Goal: Task Accomplishment & Management: Manage account settings

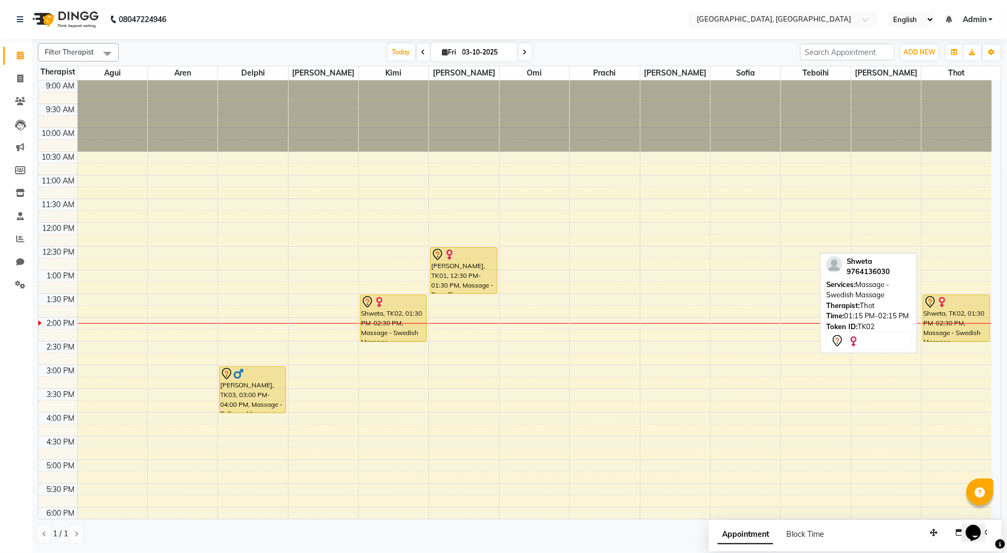
scroll to position [72, 0]
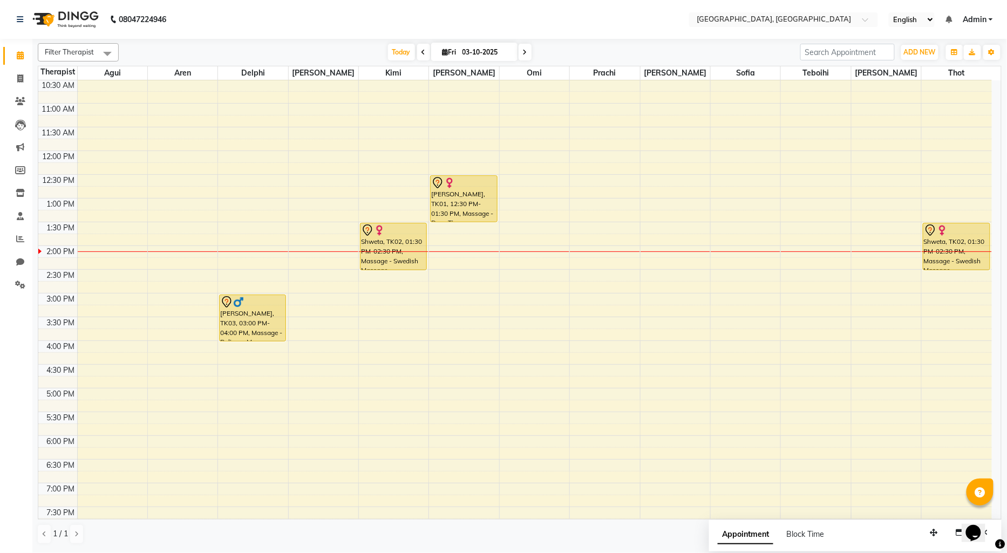
click at [657, 252] on div at bounding box center [676, 252] width 70 height 1
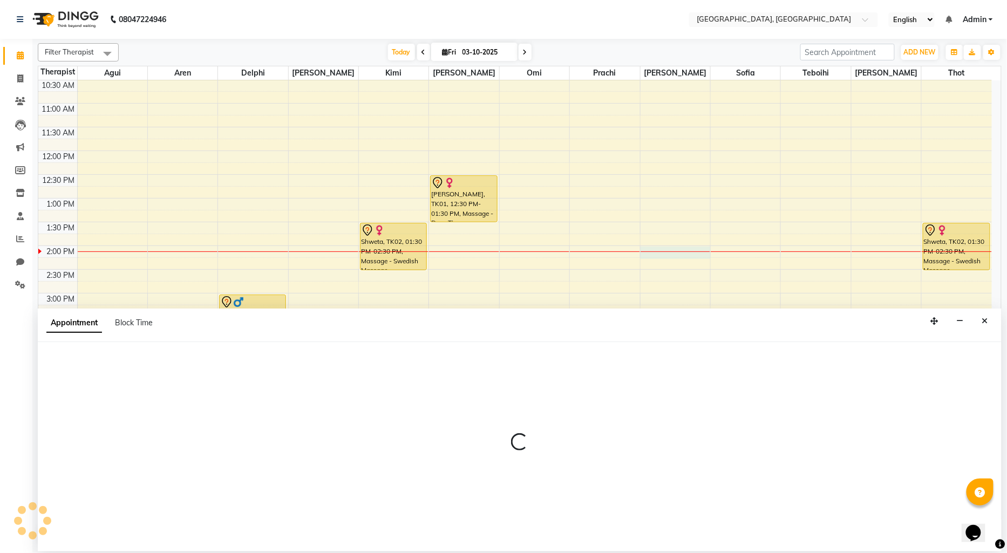
select select "7700"
select select "840"
select select "tentative"
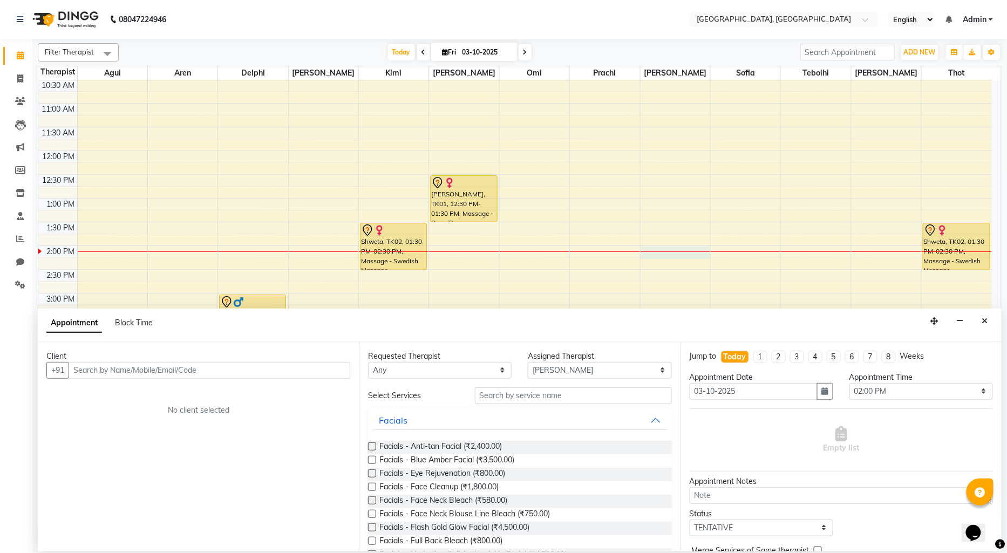
click at [81, 369] on input "text" at bounding box center [210, 370] width 282 height 17
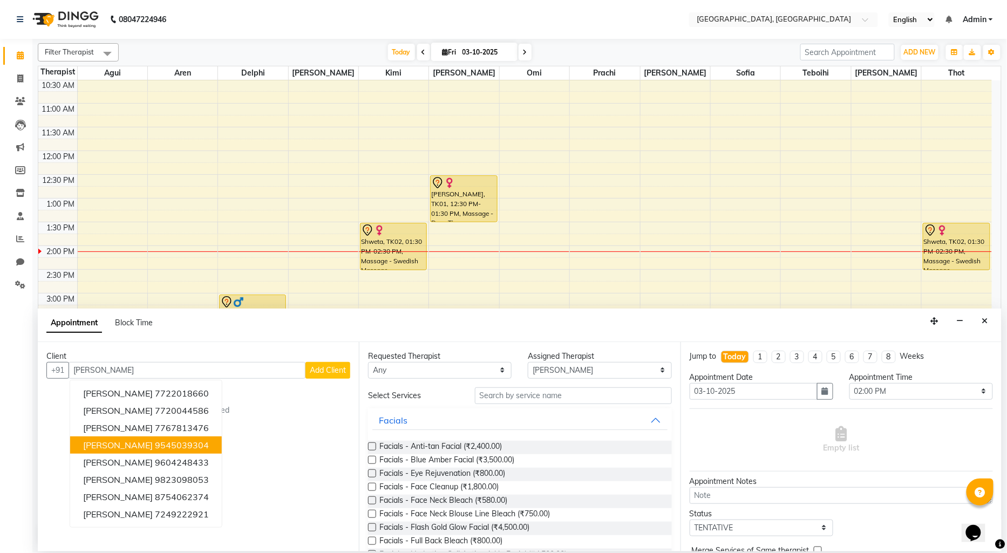
click at [155, 444] on ngb-highlight "9545039304" at bounding box center [182, 445] width 54 height 11
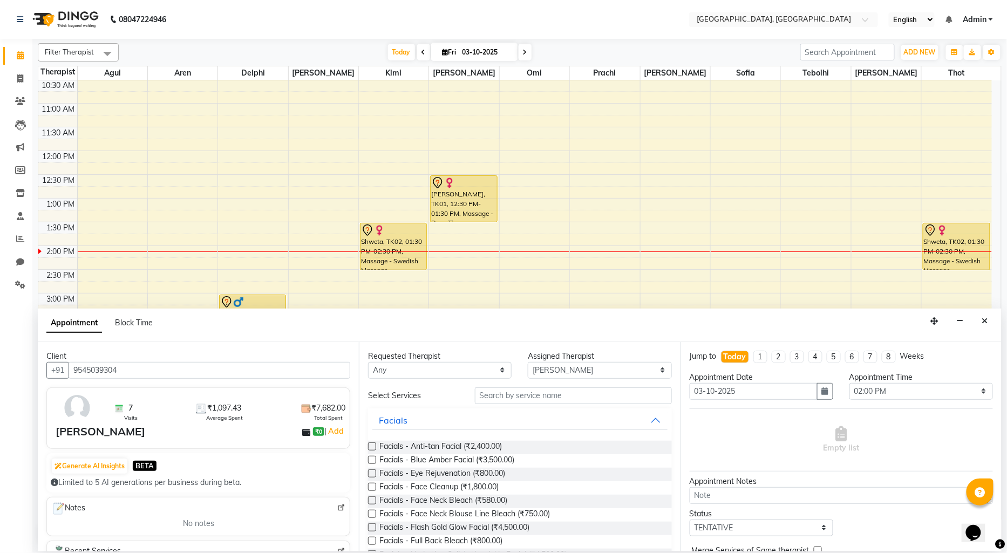
type input "9545039304"
click at [492, 396] on input "text" at bounding box center [573, 396] width 197 height 17
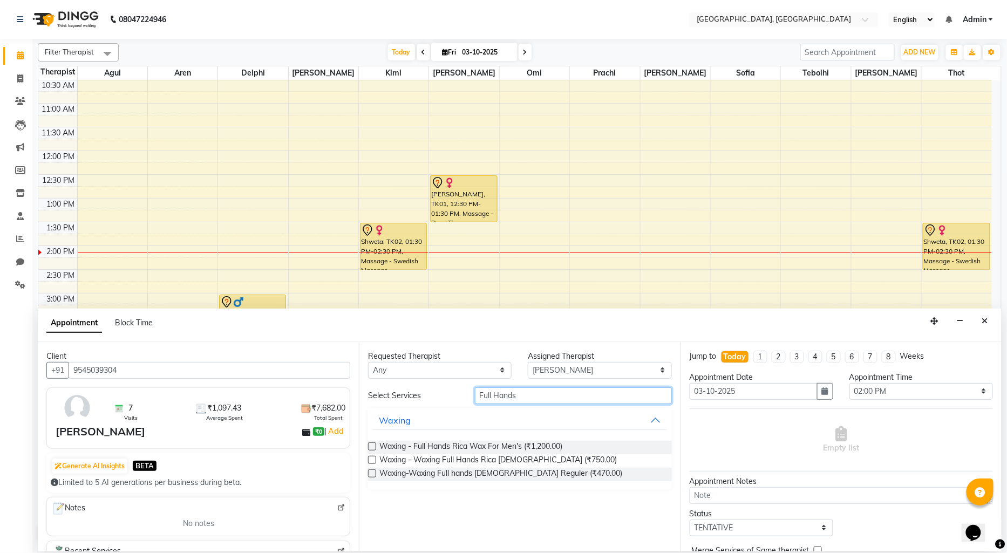
type input "Full Hands"
click at [373, 472] on label at bounding box center [372, 474] width 8 height 8
click at [373, 472] on input "checkbox" at bounding box center [371, 474] width 7 height 7
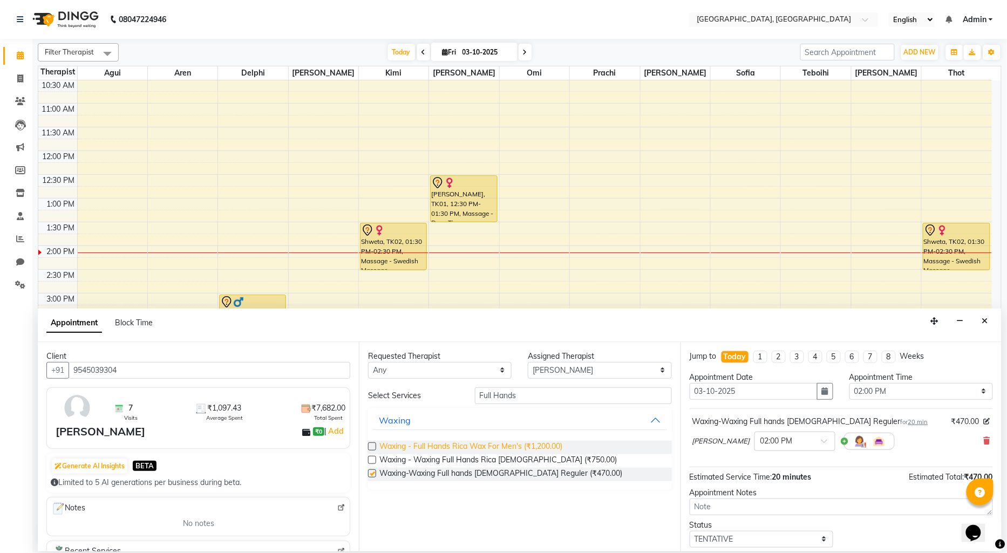
checkbox input "false"
click at [521, 391] on input "Full Hands" at bounding box center [573, 396] width 197 height 17
type input "Full legs"
click at [374, 474] on label at bounding box center [372, 474] width 8 height 8
click at [374, 474] on input "checkbox" at bounding box center [371, 474] width 7 height 7
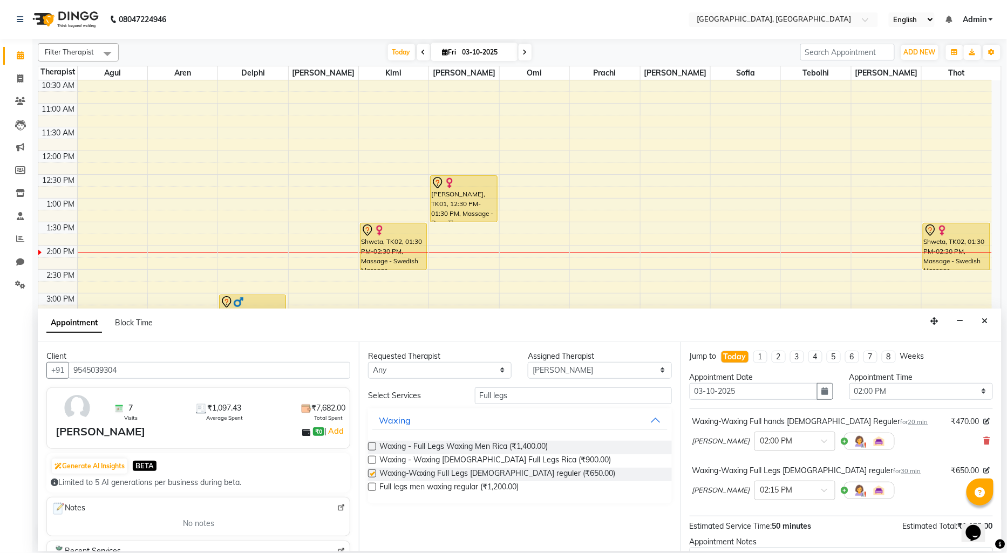
checkbox input "false"
click at [508, 392] on input "Full legs" at bounding box center [573, 396] width 197 height 17
type input "F"
type input "Unde"
click at [371, 474] on label at bounding box center [372, 474] width 8 height 8
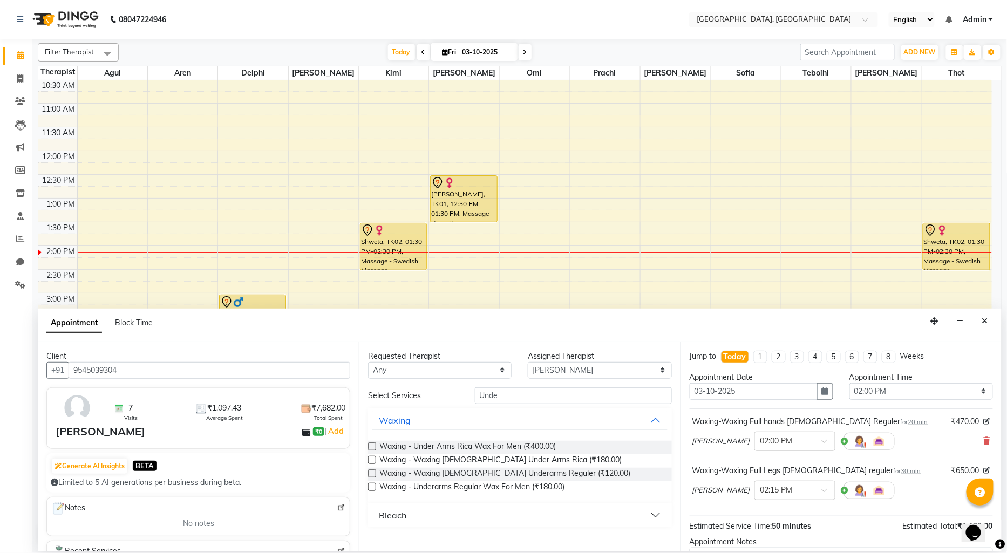
click at [371, 474] on input "checkbox" at bounding box center [371, 474] width 7 height 7
checkbox input "false"
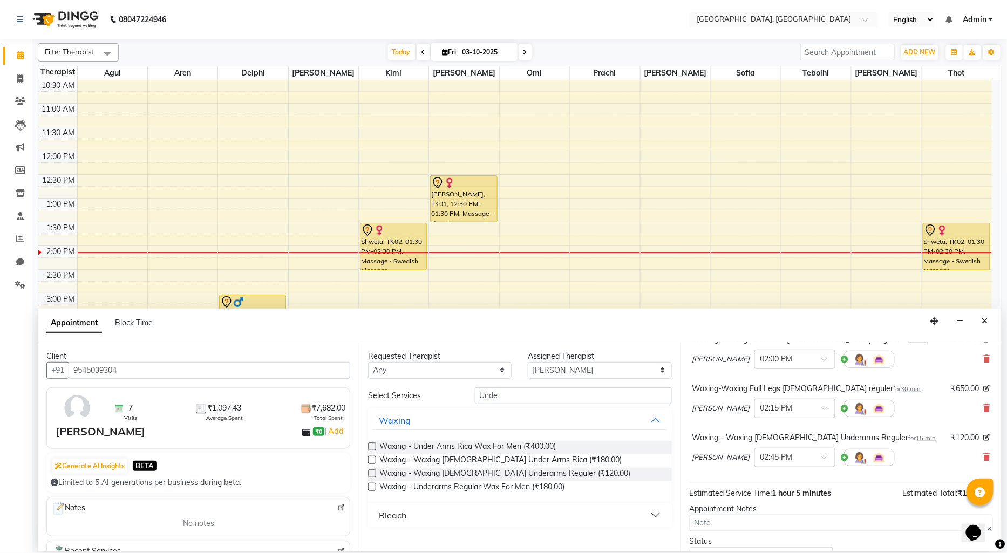
scroll to position [163, 0]
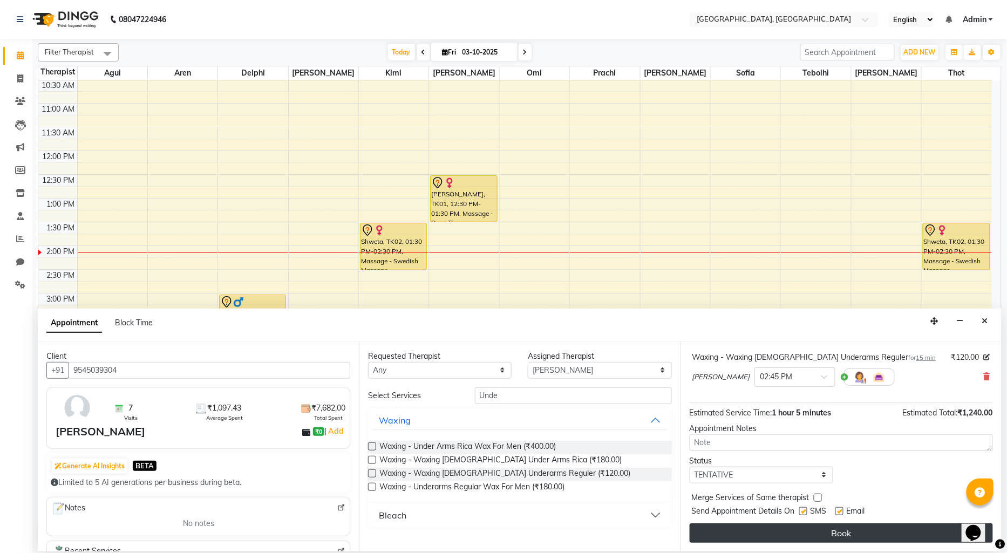
click at [749, 533] on button "Book" at bounding box center [841, 533] width 303 height 19
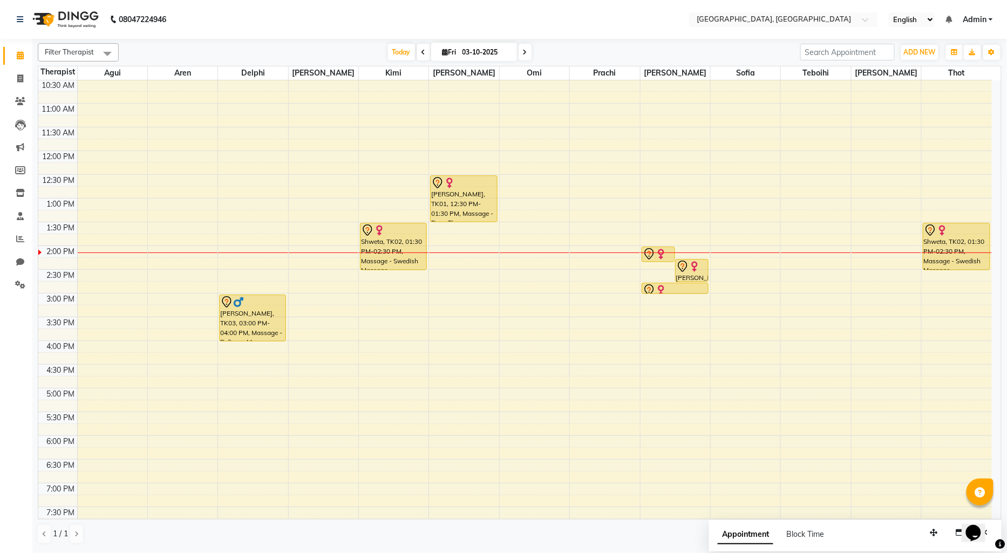
click at [516, 393] on div "9:00 AM 9:30 AM 10:00 AM 10:30 AM 11:00 AM 11:30 AM 12:00 PM 12:30 PM 1:00 PM 1…" at bounding box center [515, 341] width 954 height 665
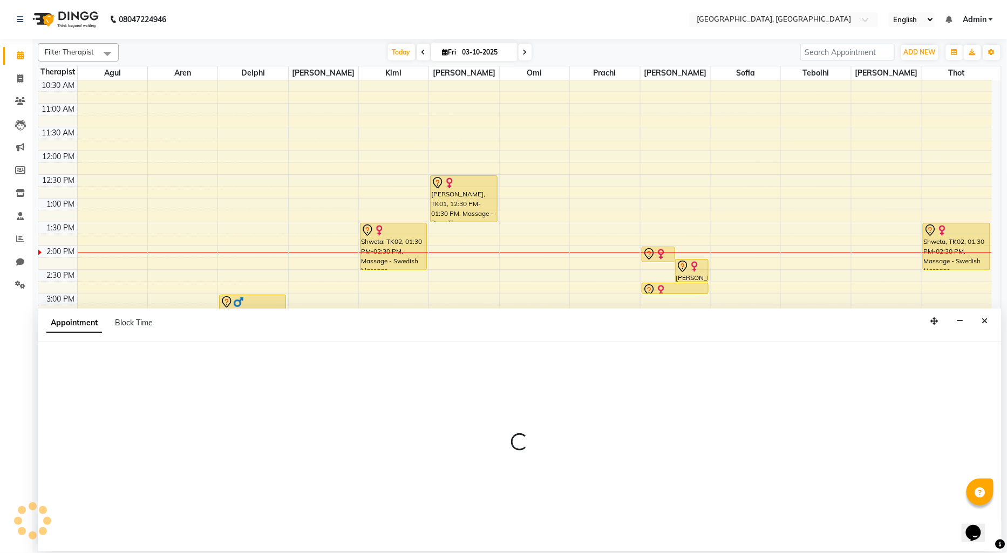
select select "44074"
select select "1020"
select select "tentative"
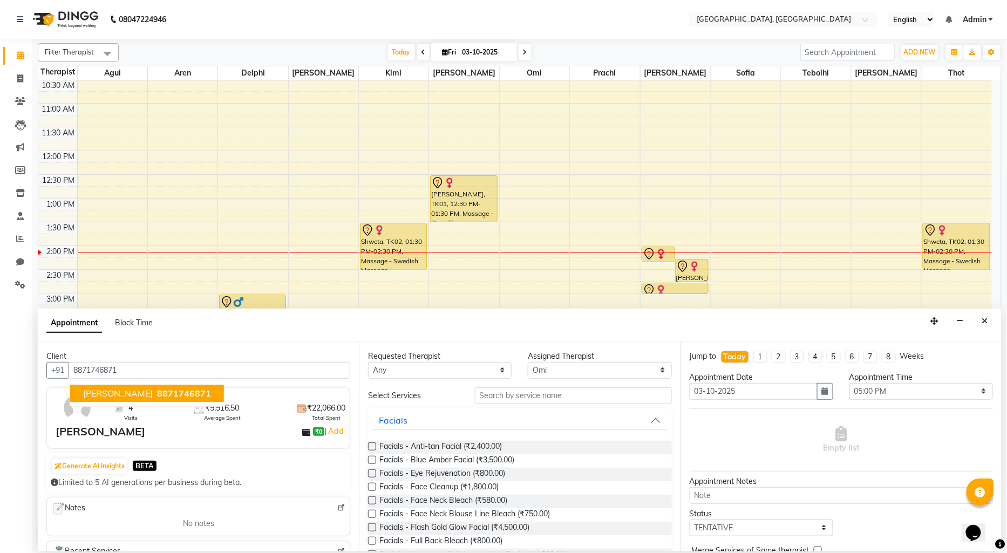
click at [157, 394] on span "8871746871" at bounding box center [184, 393] width 54 height 11
type input "8871746871"
click at [488, 396] on input "text" at bounding box center [573, 396] width 197 height 17
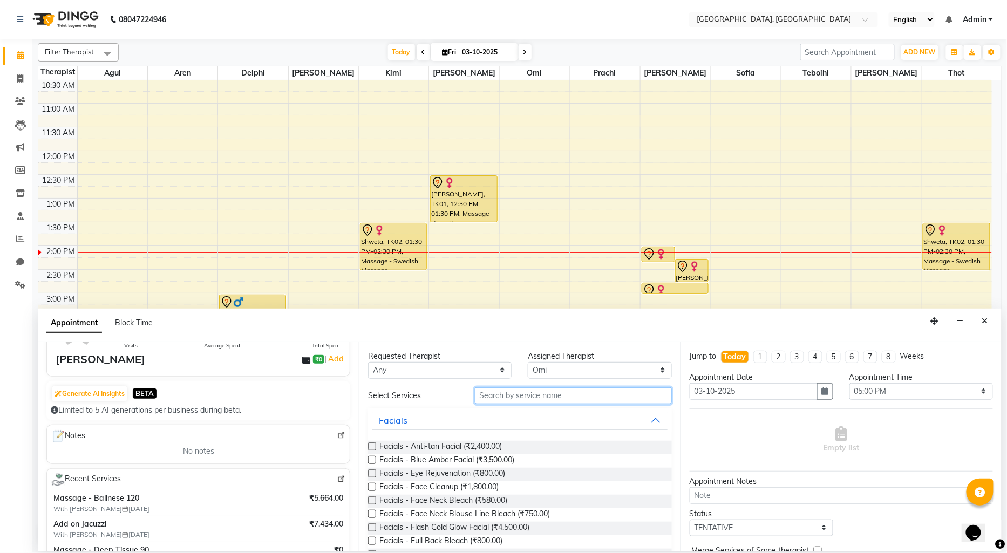
scroll to position [180, 0]
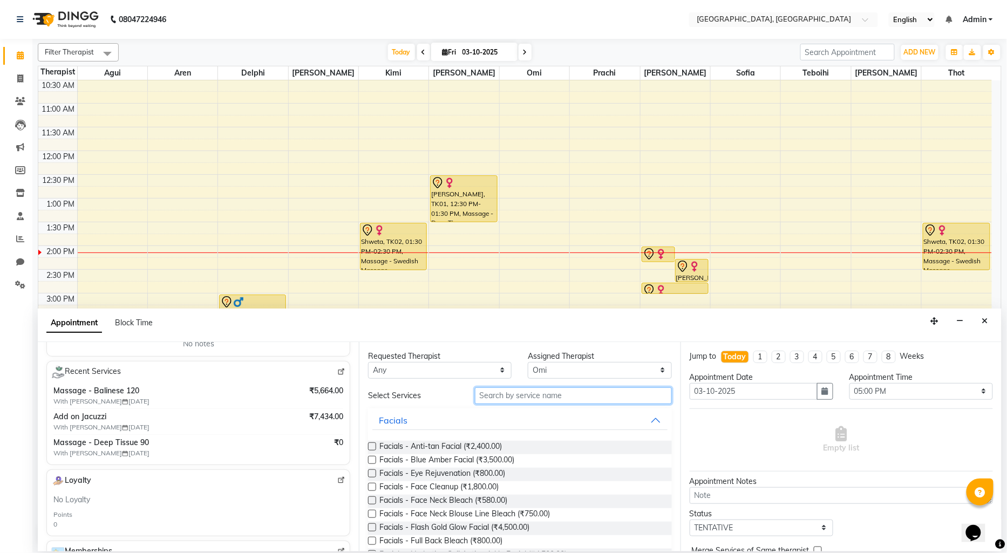
click at [497, 395] on input "text" at bounding box center [573, 396] width 197 height 17
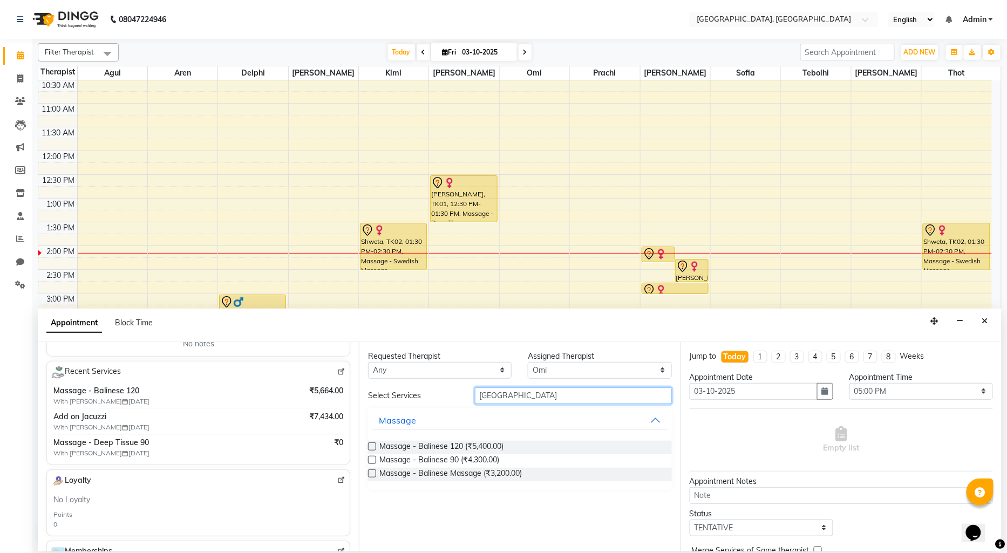
type input "[GEOGRAPHIC_DATA]"
click at [373, 449] on label at bounding box center [372, 447] width 8 height 8
click at [373, 449] on input "checkbox" at bounding box center [371, 447] width 7 height 7
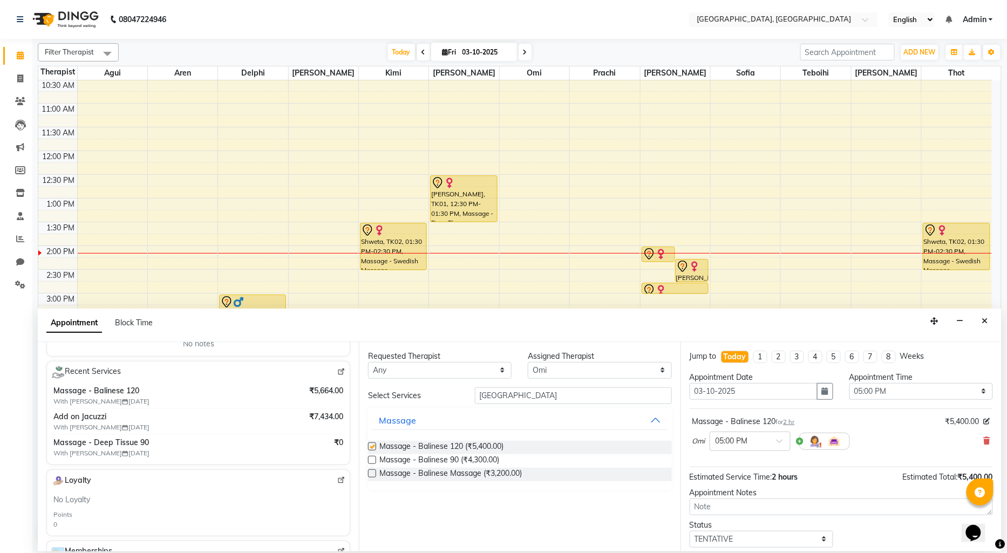
checkbox input "false"
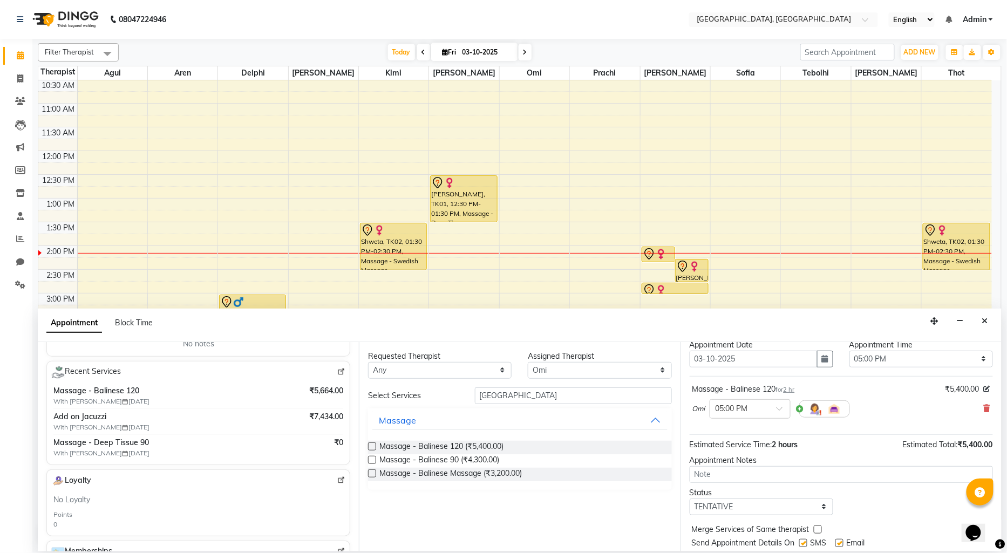
scroll to position [64, 0]
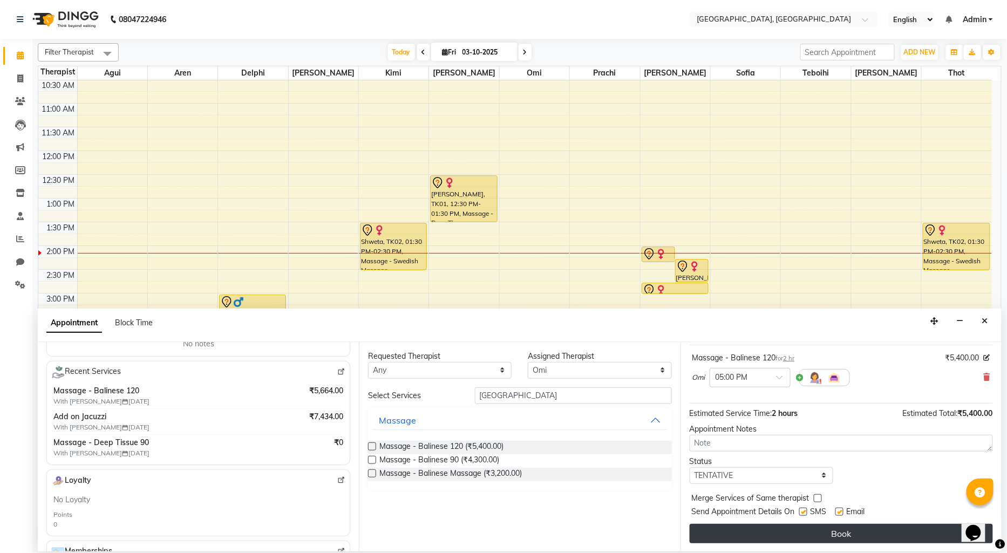
click at [761, 526] on button "Book" at bounding box center [841, 533] width 303 height 19
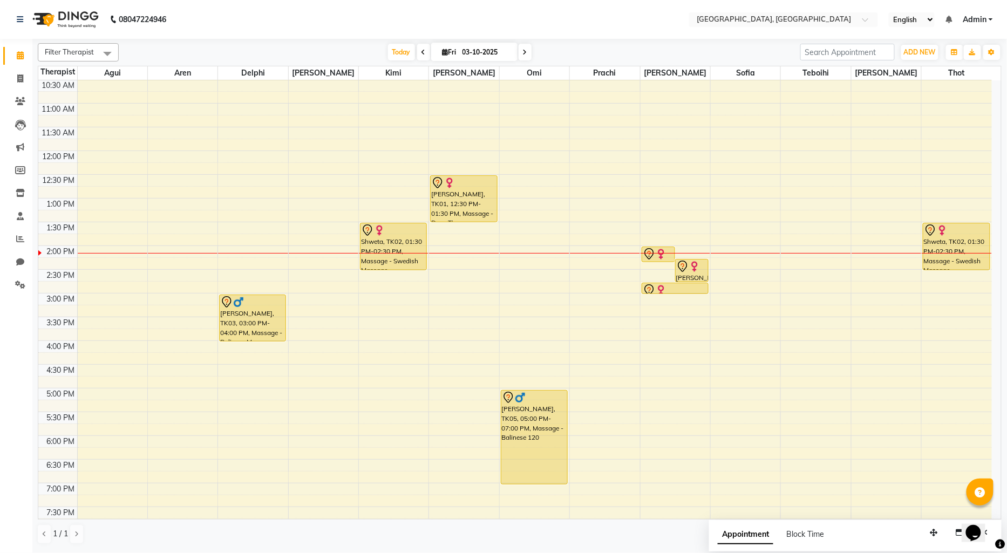
click at [943, 388] on div "9:00 AM 9:30 AM 10:00 AM 10:30 AM 11:00 AM 11:30 AM 12:00 PM 12:30 PM 1:00 PM 1…" at bounding box center [515, 341] width 954 height 665
select select "80656"
select select "1005"
select select "tentative"
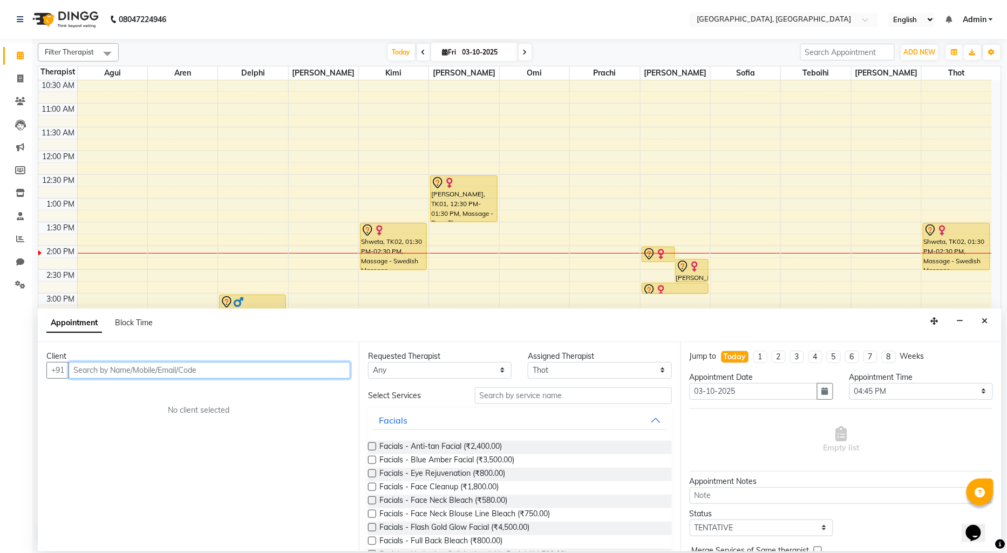
paste input "9611129990"
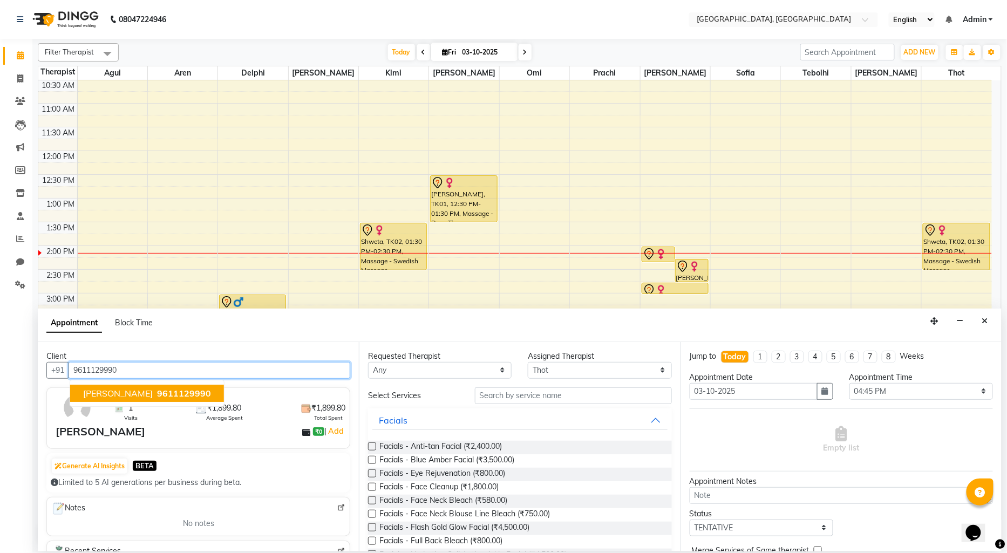
click at [167, 388] on span "9611129990" at bounding box center [184, 393] width 54 height 11
type input "9611129990"
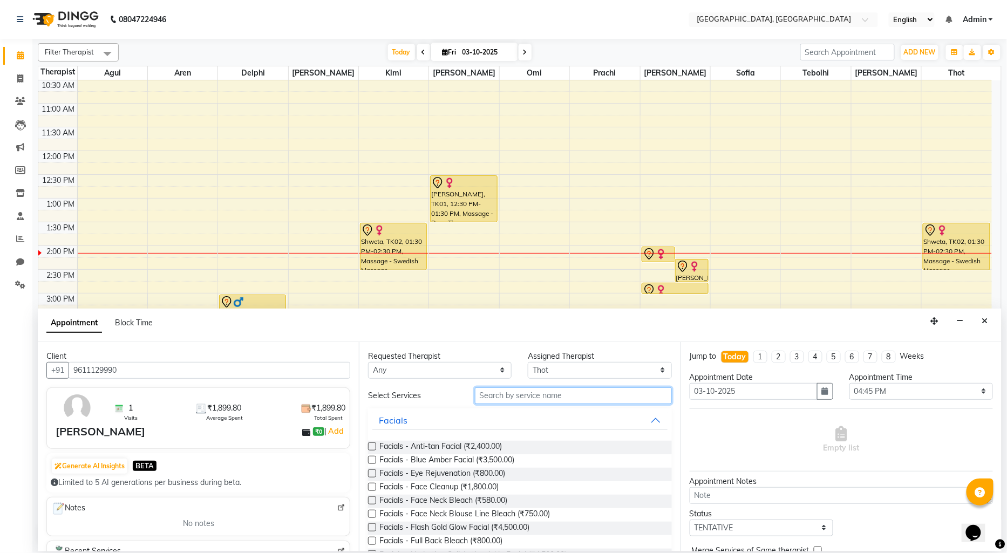
click at [484, 397] on input "text" at bounding box center [573, 396] width 197 height 17
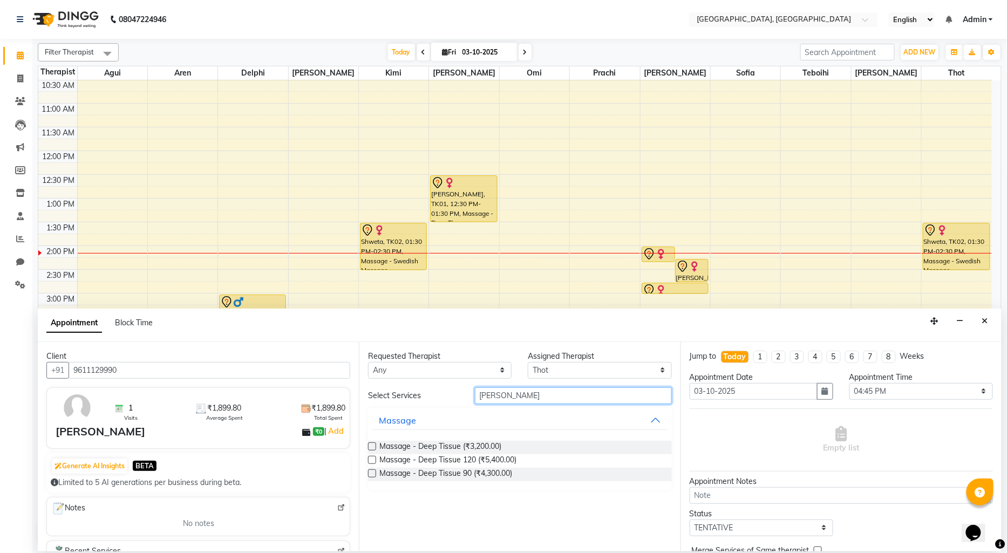
type input "[PERSON_NAME]"
click at [371, 472] on label at bounding box center [372, 474] width 8 height 8
click at [371, 472] on input "checkbox" at bounding box center [371, 474] width 7 height 7
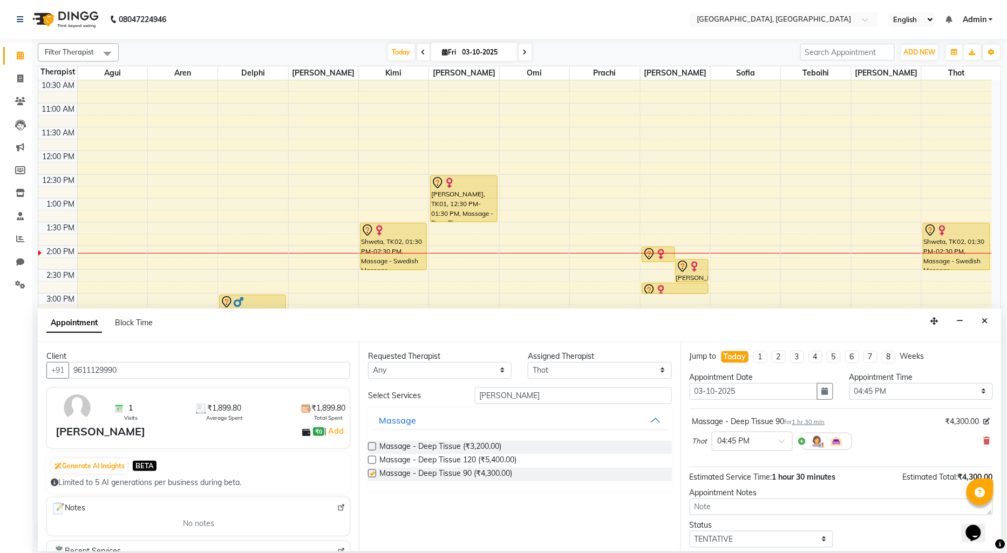
checkbox input "false"
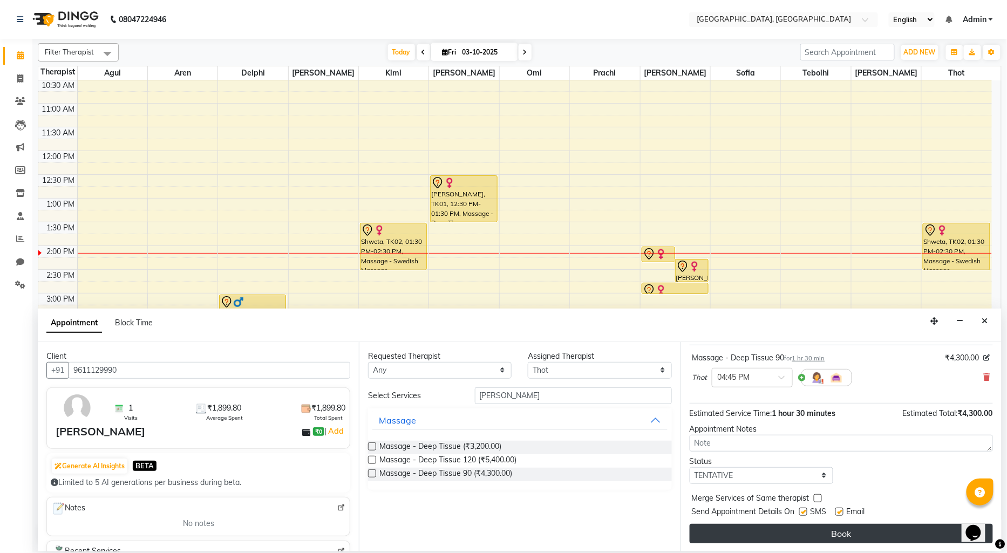
click at [824, 537] on button "Book" at bounding box center [841, 533] width 303 height 19
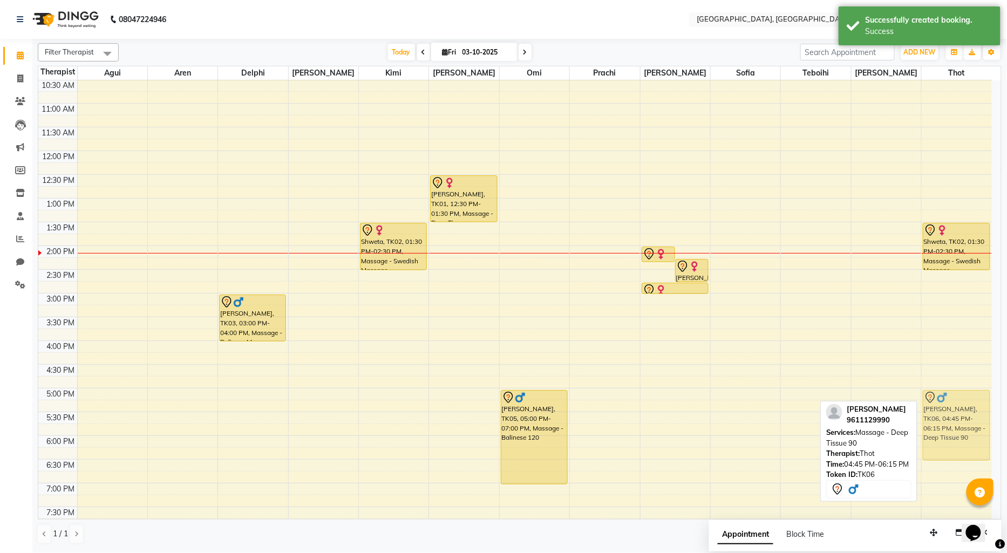
click at [932, 400] on div "Shweta, TK02, 01:30 PM-02:30 PM, Massage - Swedish Massage [PERSON_NAME], TK06,…" at bounding box center [957, 341] width 70 height 665
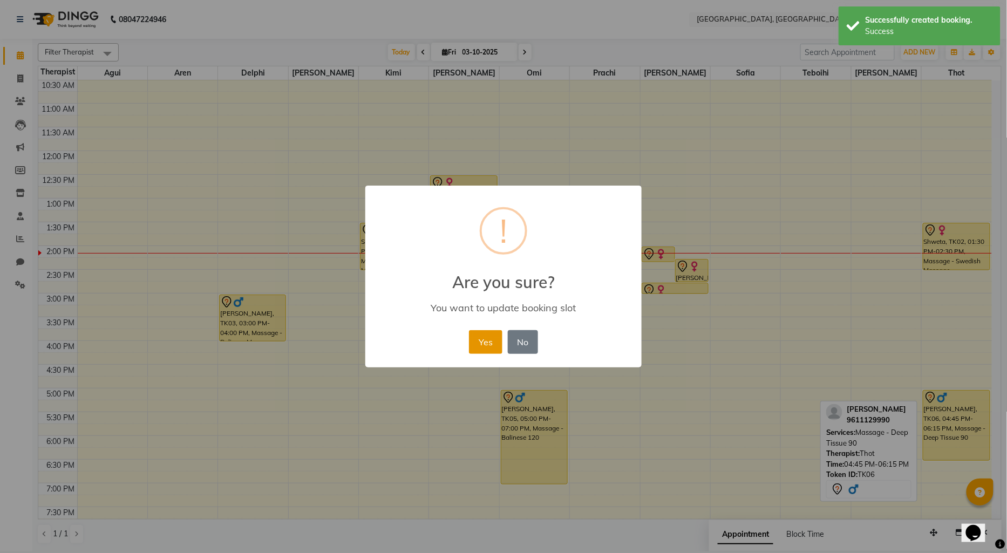
click at [485, 341] on button "Yes" at bounding box center [485, 342] width 33 height 24
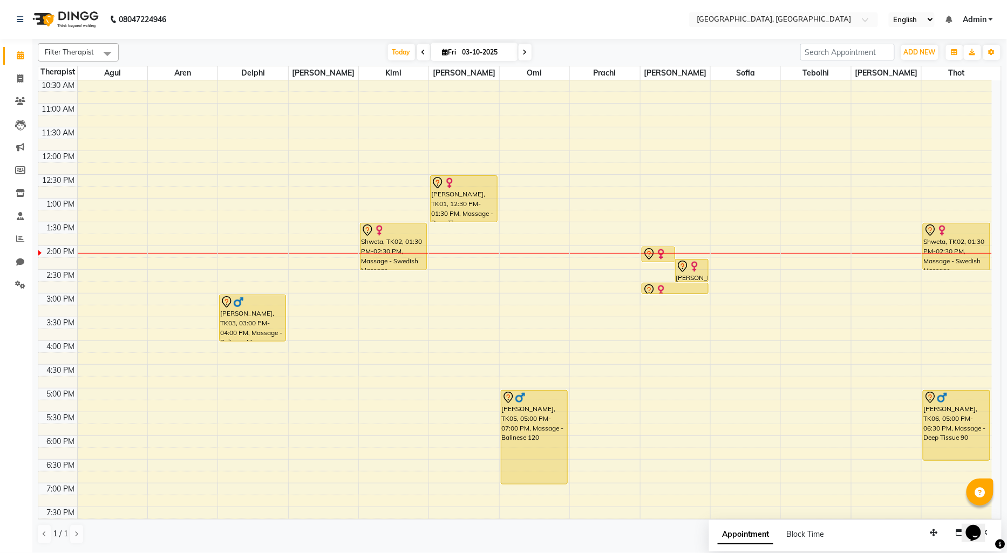
click at [402, 393] on div "9:00 AM 9:30 AM 10:00 AM 10:30 AM 11:00 AM 11:30 AM 12:00 PM 12:30 PM 1:00 PM 1…" at bounding box center [515, 341] width 954 height 665
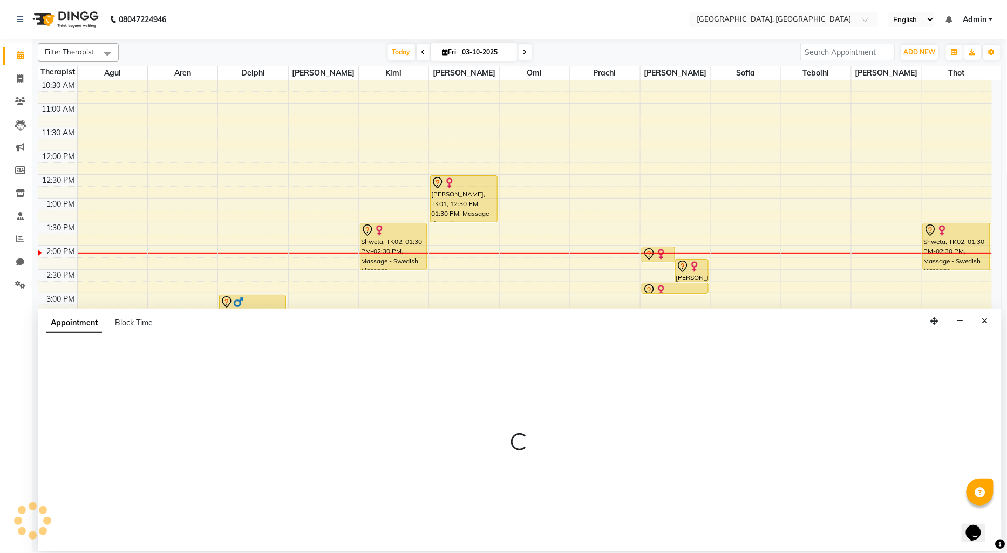
select select "15045"
select select "1020"
select select "tentative"
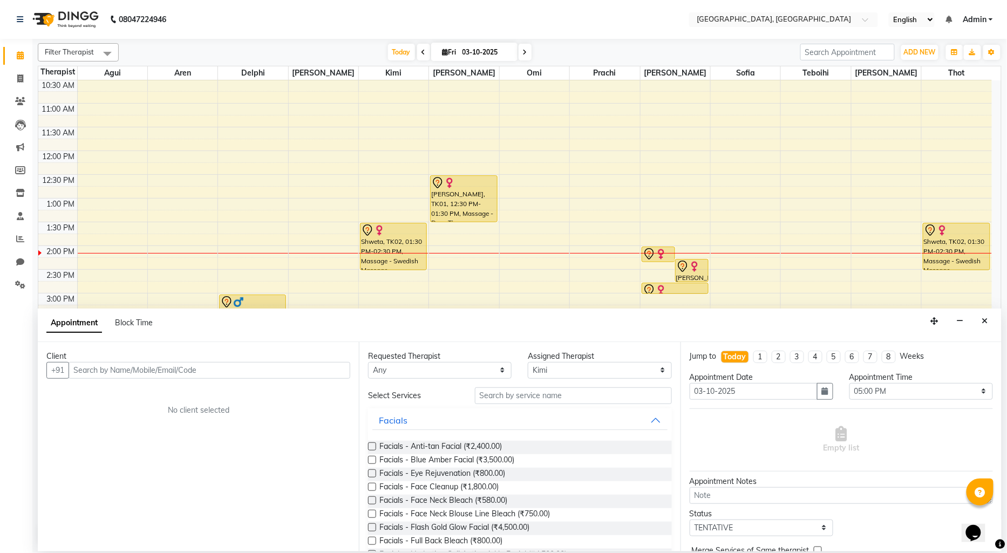
click at [85, 373] on input "text" at bounding box center [210, 370] width 282 height 17
click at [105, 396] on span "[PERSON_NAME]" at bounding box center [118, 393] width 70 height 11
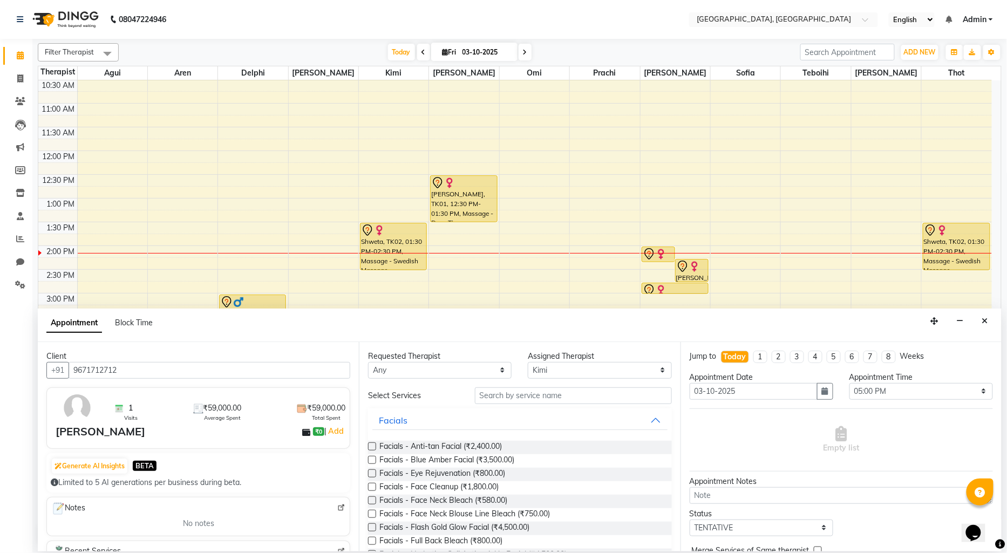
type input "9671712712"
click at [479, 396] on input "text" at bounding box center [573, 396] width 197 height 17
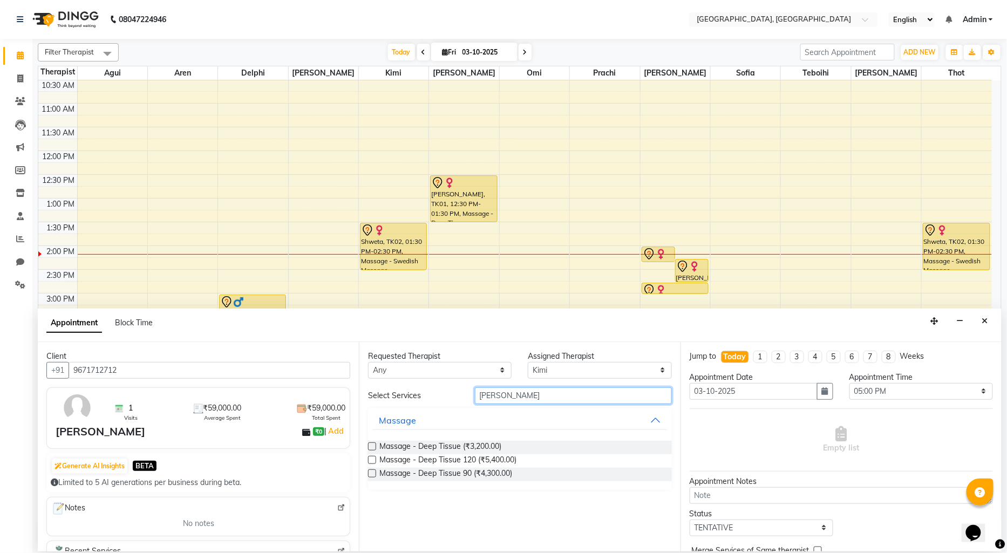
type input "[PERSON_NAME]"
click at [371, 474] on label at bounding box center [372, 474] width 8 height 8
click at [371, 474] on input "checkbox" at bounding box center [371, 474] width 7 height 7
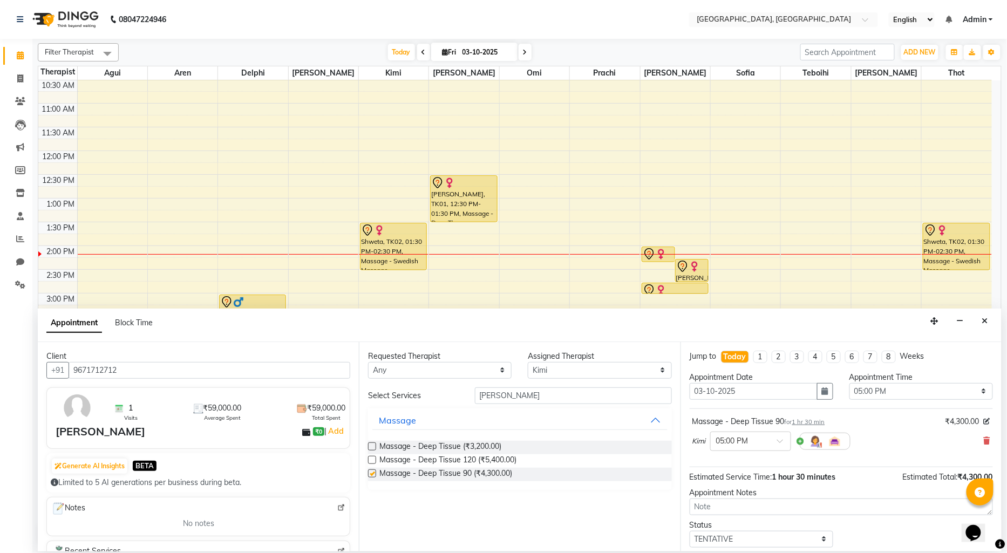
click at [371, 474] on label at bounding box center [372, 474] width 8 height 8
click at [371, 474] on input "checkbox" at bounding box center [371, 474] width 7 height 7
click at [375, 472] on label at bounding box center [372, 474] width 8 height 8
click at [375, 472] on input "checkbox" at bounding box center [371, 474] width 7 height 7
checkbox input "false"
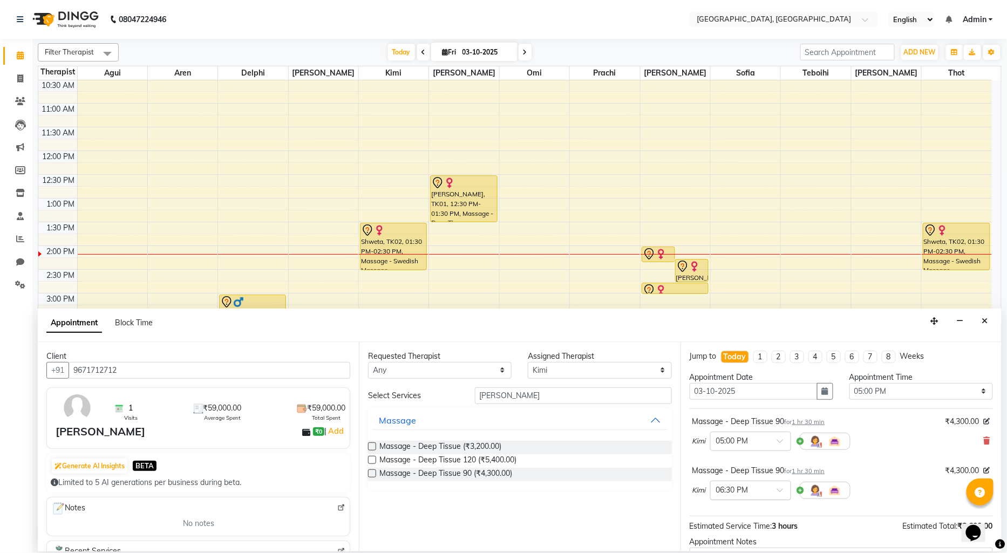
click at [775, 490] on div at bounding box center [751, 489] width 80 height 11
click at [738, 509] on div "05:00 PM" at bounding box center [751, 511] width 80 height 20
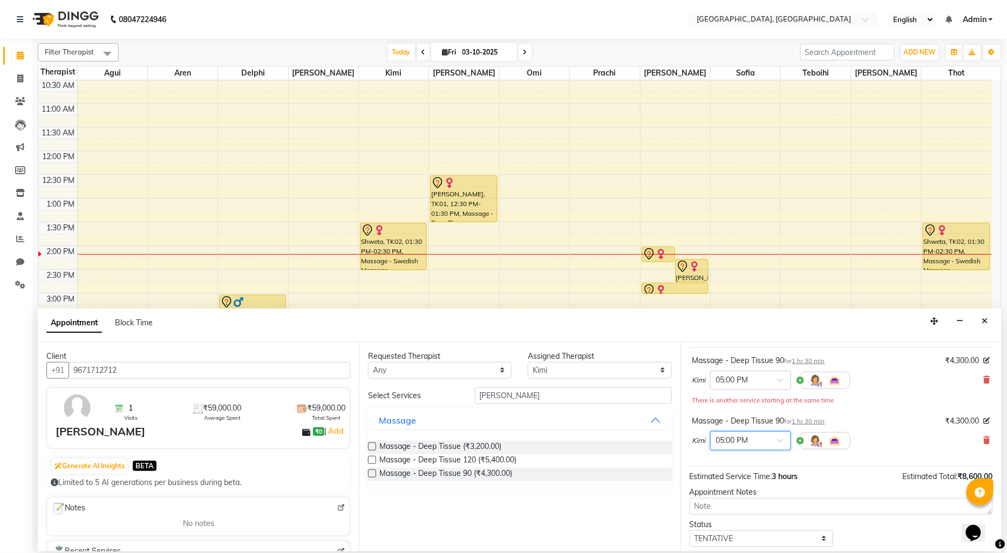
scroll to position [120, 0]
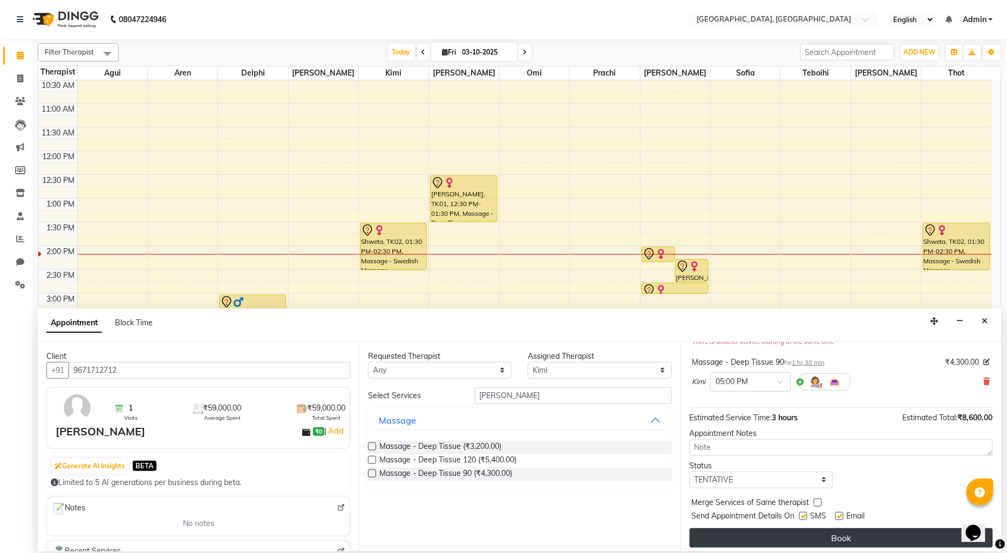
click at [786, 537] on button "Book" at bounding box center [841, 538] width 303 height 19
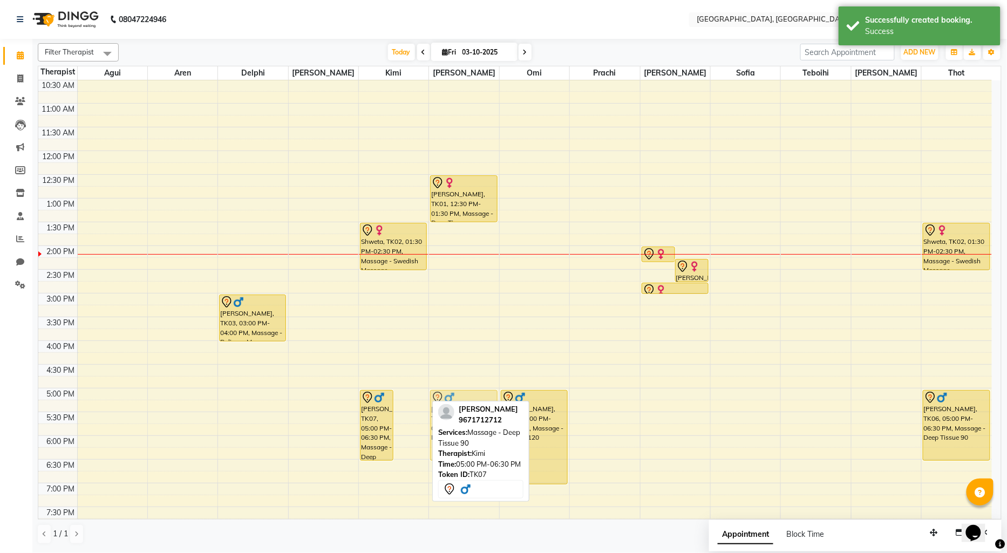
drag, startPoint x: 416, startPoint y: 411, endPoint x: 435, endPoint y: 409, distance: 19.0
click at [435, 409] on div "Filter Therapist Select All Agui Aren Delphi Hazel Kimi [PERSON_NAME] [PERSON_N…" at bounding box center [520, 294] width 964 height 510
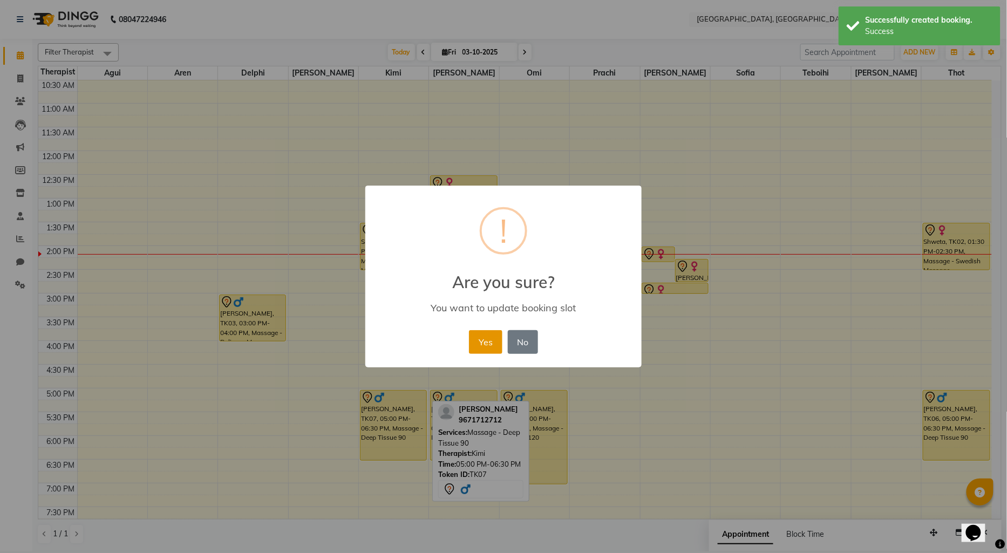
click at [481, 342] on button "Yes" at bounding box center [485, 342] width 33 height 24
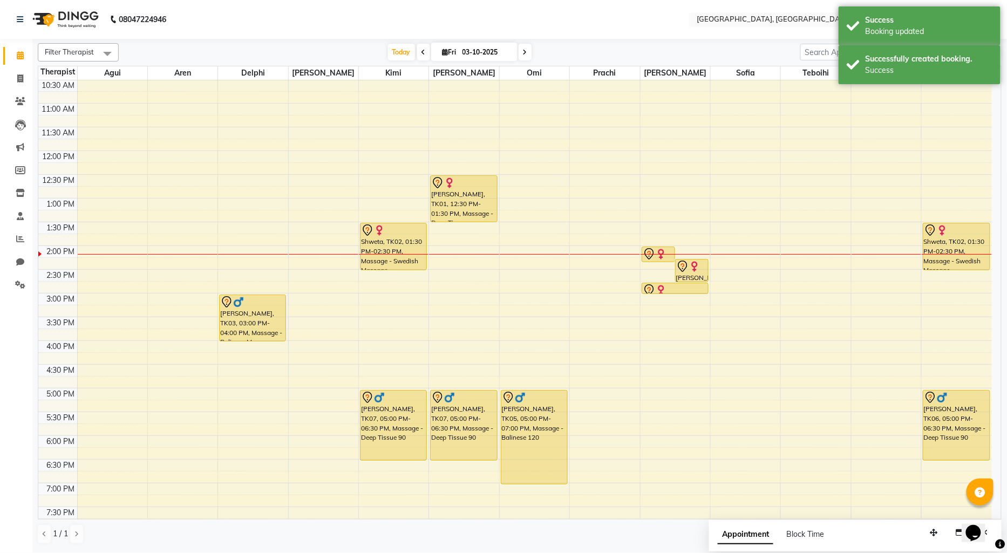
scroll to position [132, 0]
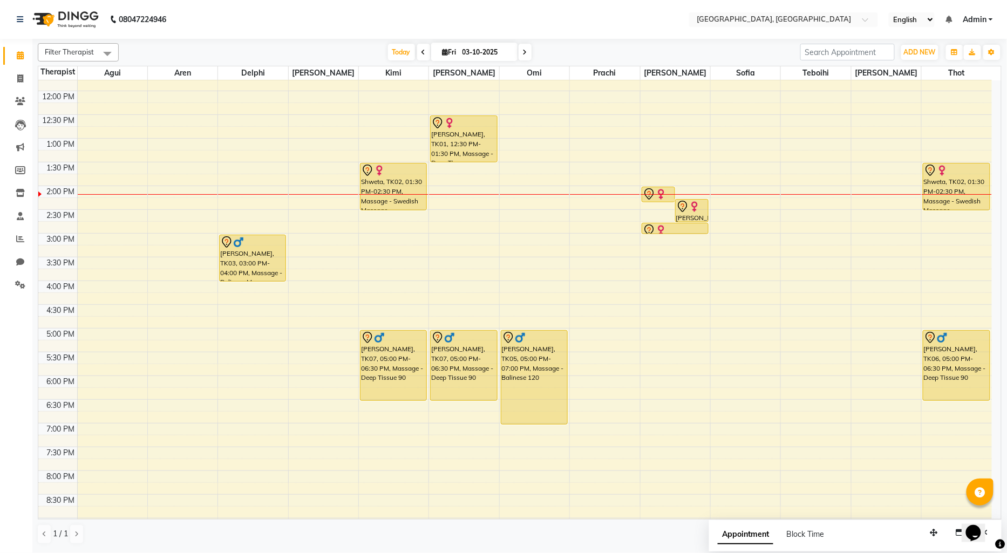
click at [303, 401] on div "9:00 AM 9:30 AM 10:00 AM 10:30 AM 11:00 AM 11:30 AM 12:00 PM 12:30 PM 1:00 PM 1…" at bounding box center [515, 281] width 954 height 665
select select "43726"
select select "tentative"
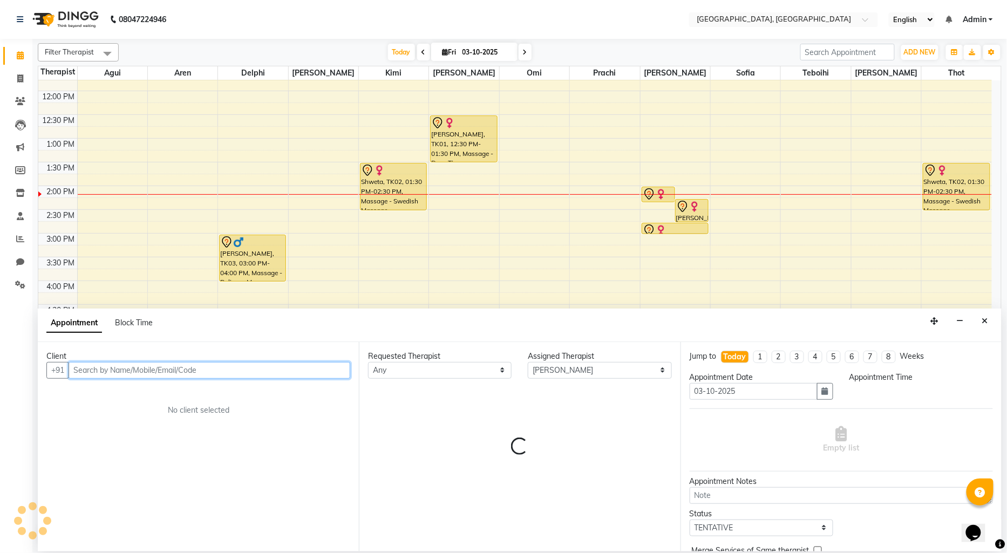
select select "1095"
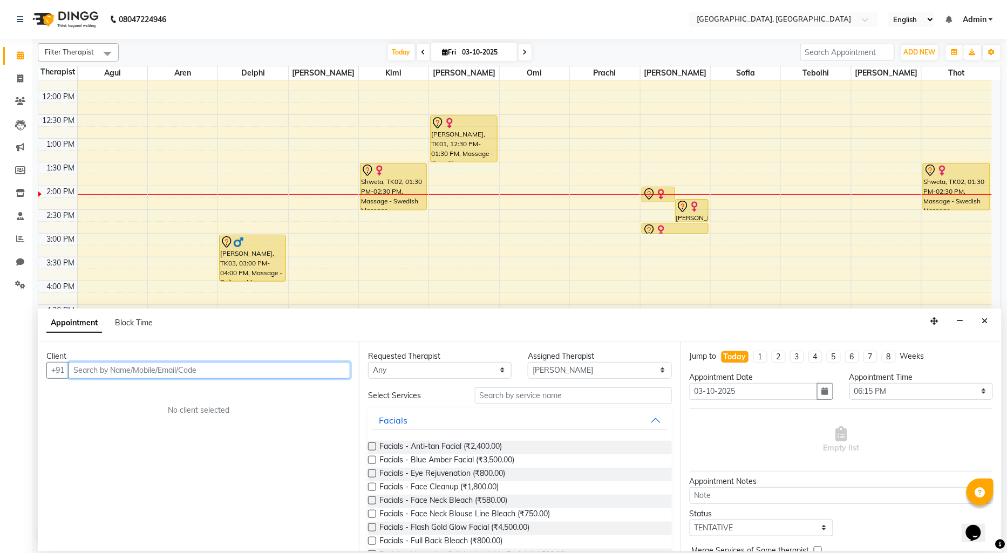
click at [112, 371] on input "text" at bounding box center [210, 370] width 282 height 17
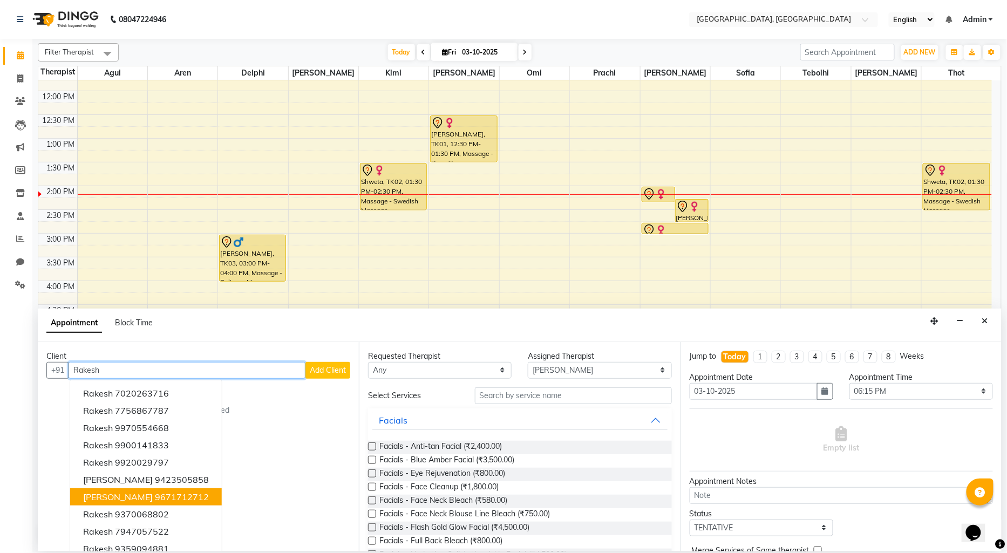
click at [187, 496] on ngb-highlight "9671712712" at bounding box center [182, 497] width 54 height 11
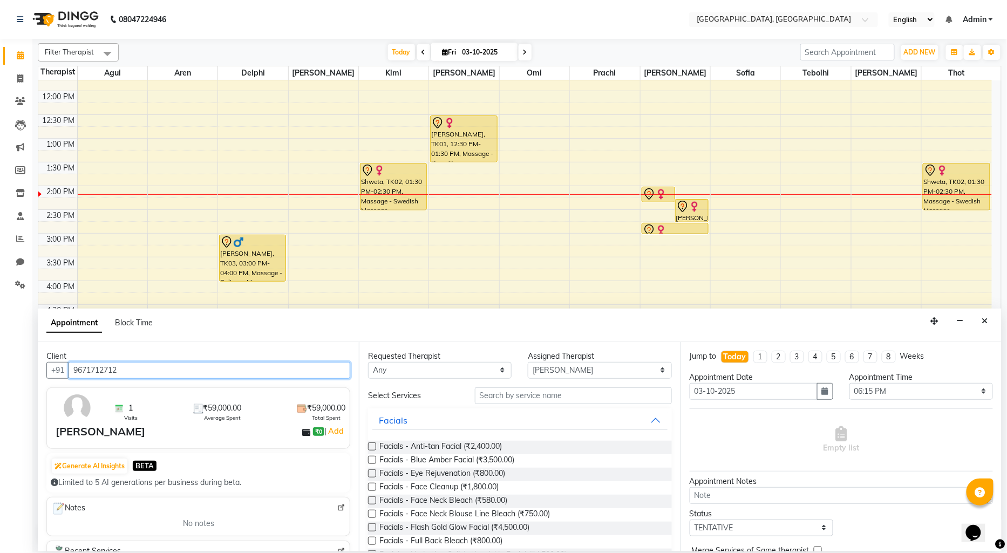
type input "9671712712"
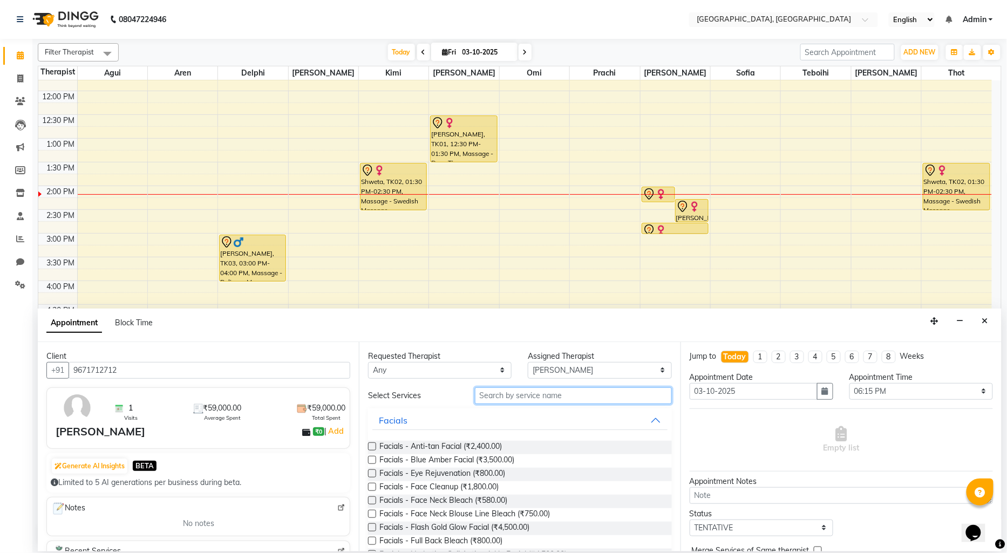
click at [490, 392] on input "text" at bounding box center [573, 396] width 197 height 17
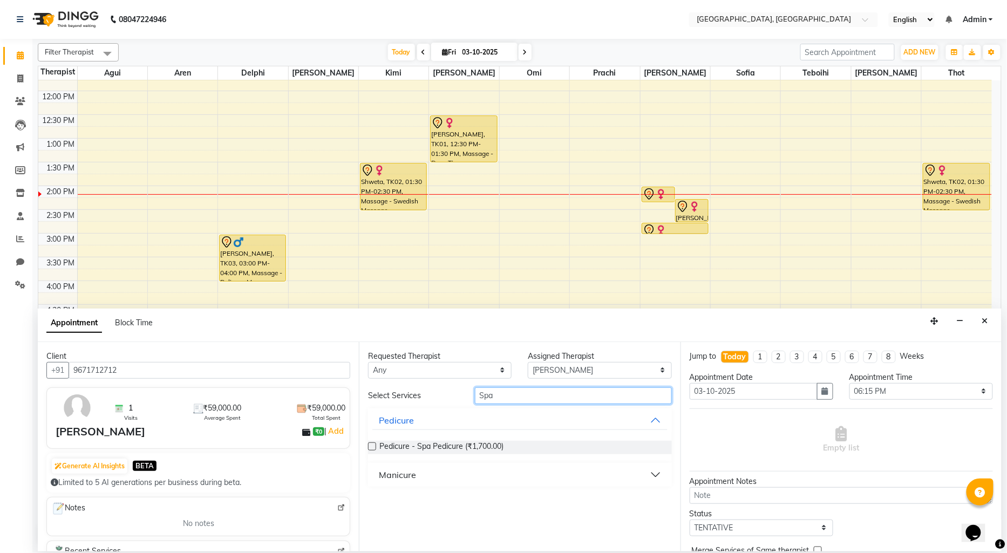
type input "Spa"
click at [370, 447] on label at bounding box center [372, 447] width 8 height 8
click at [370, 447] on input "checkbox" at bounding box center [371, 447] width 7 height 7
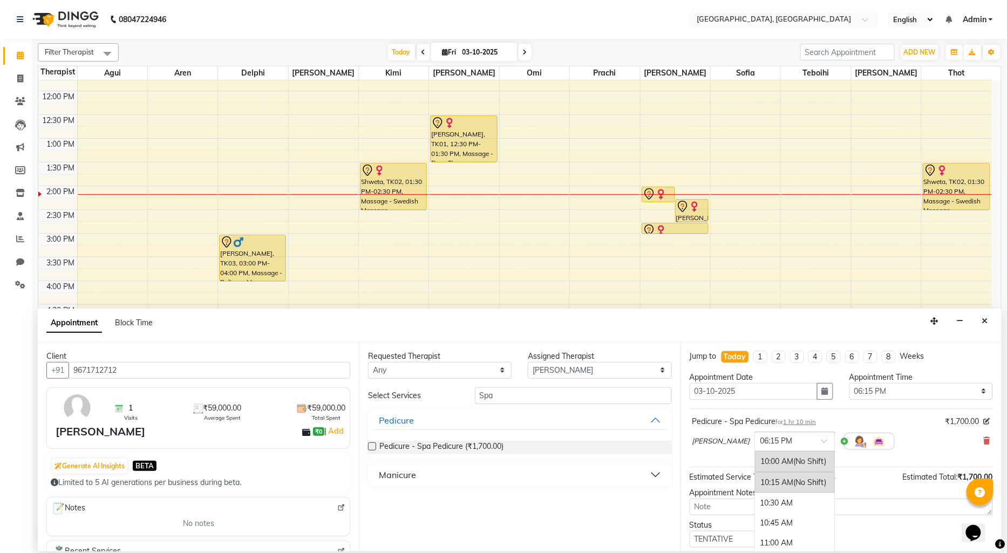
click at [822, 445] on span at bounding box center [828, 444] width 13 height 11
click at [755, 482] on div "06:30 PM" at bounding box center [795, 482] width 80 height 20
click at [373, 447] on label at bounding box center [372, 447] width 8 height 8
click at [373, 447] on input "checkbox" at bounding box center [371, 447] width 7 height 7
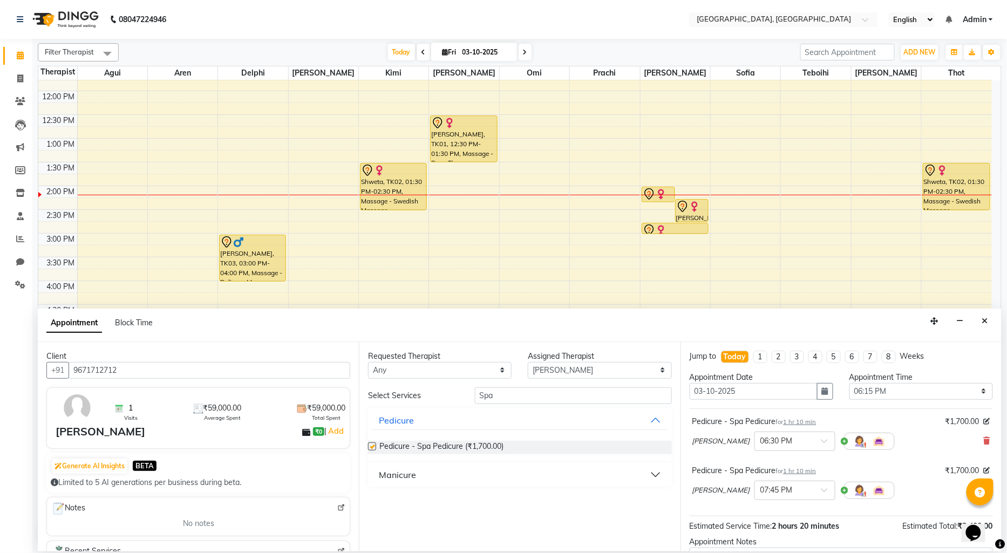
checkbox input "false"
click at [822, 492] on span at bounding box center [828, 493] width 13 height 11
click at [755, 527] on div "06:30 PM" at bounding box center [795, 532] width 80 height 20
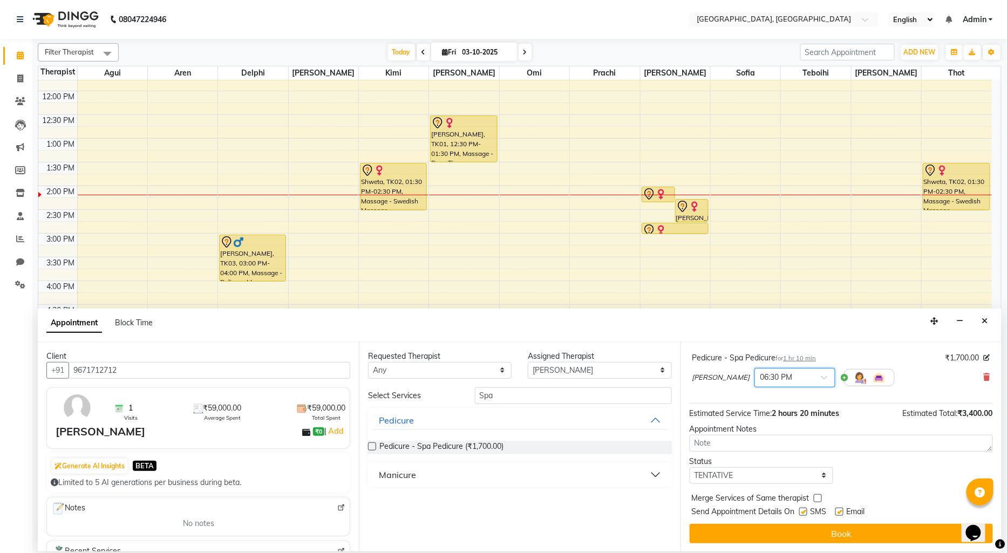
scroll to position [125, 0]
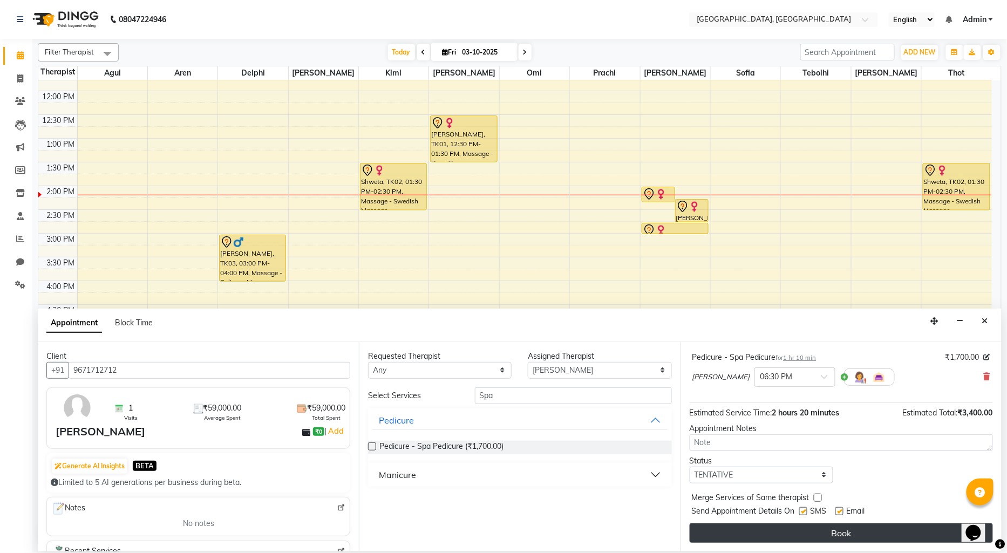
click at [770, 529] on button "Book" at bounding box center [841, 533] width 303 height 19
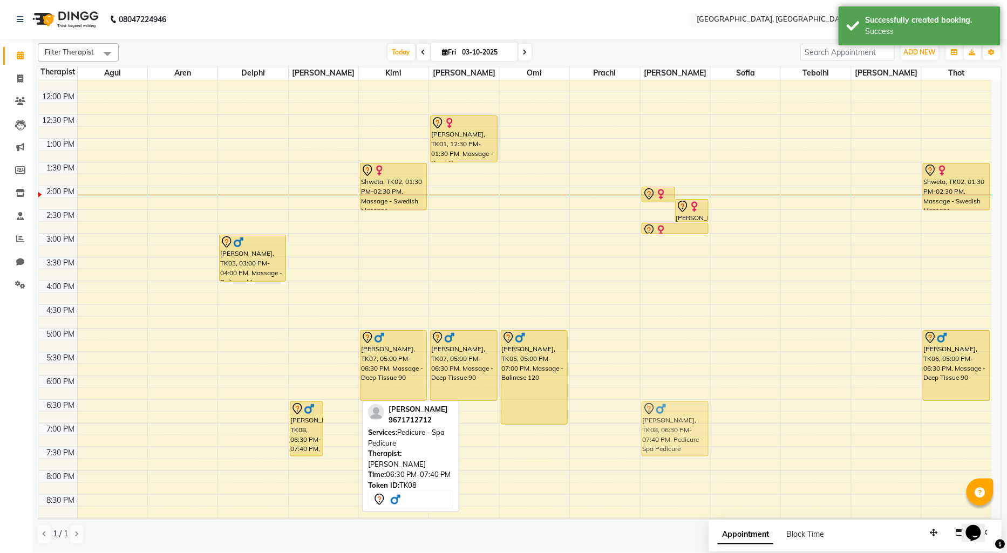
drag, startPoint x: 349, startPoint y: 418, endPoint x: 655, endPoint y: 414, distance: 306.2
click at [659, 414] on tr "[PERSON_NAME], TK03, 03:00 PM-04:00 PM, Massage - Balinese Massage [PERSON_NAME…" at bounding box center [515, 281] width 954 height 665
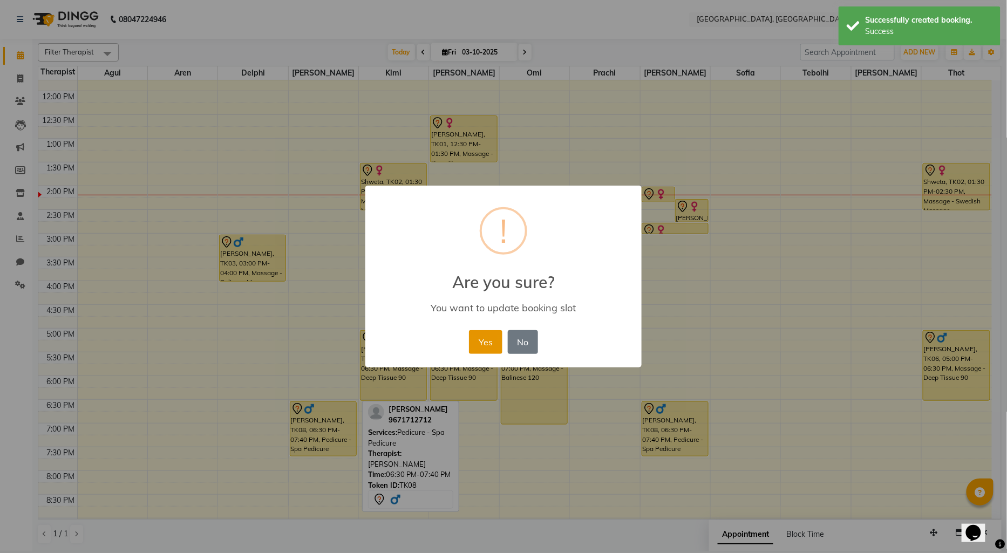
click at [491, 342] on button "Yes" at bounding box center [485, 342] width 33 height 24
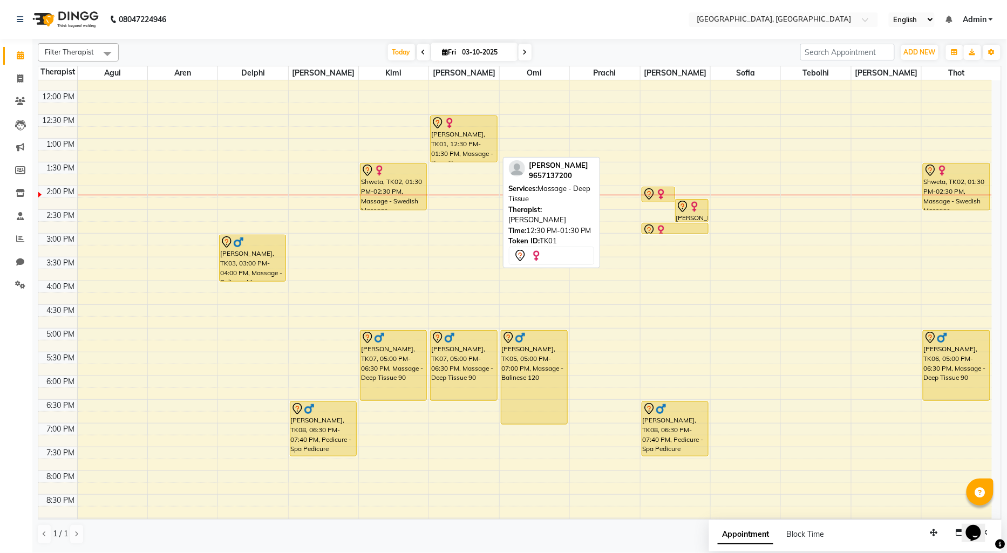
click at [462, 148] on div "[PERSON_NAME], TK01, 12:30 PM-01:30 PM, Massage - Deep Tissue" at bounding box center [464, 139] width 66 height 46
click at [471, 137] on div "[PERSON_NAME], TK01, 12:30 PM-01:30 PM, Massage - Deep Tissue" at bounding box center [464, 139] width 66 height 46
select select "7"
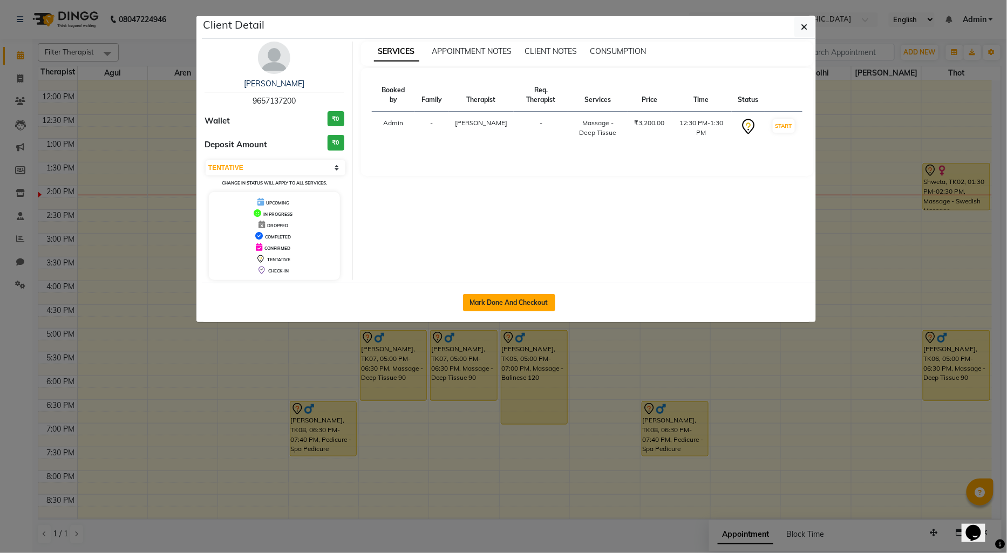
click at [519, 302] on button "Mark Done And Checkout" at bounding box center [509, 302] width 92 height 17
select select "service"
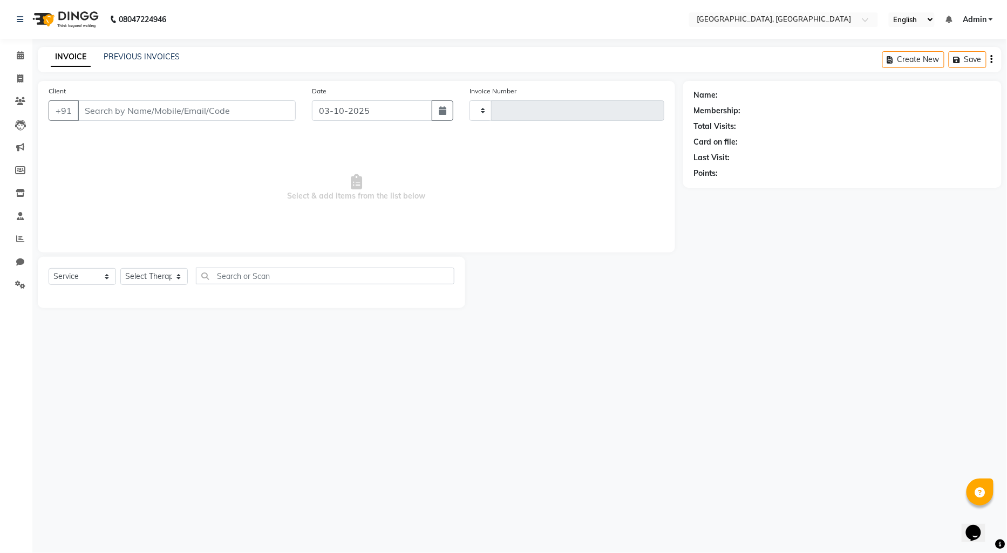
type input "1455"
select select "3"
select select "575"
type input "9657137200"
select select "12125"
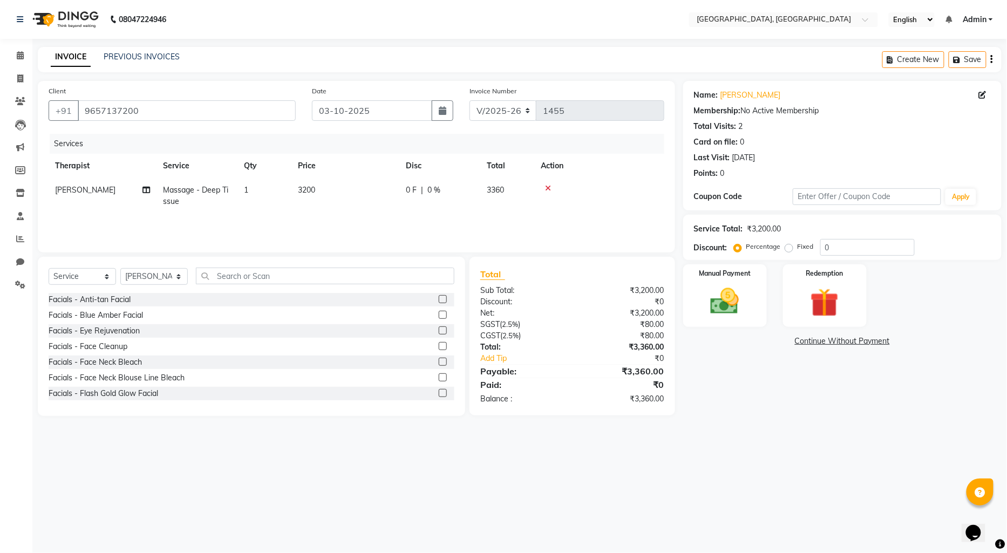
click at [830, 344] on link "Continue Without Payment" at bounding box center [843, 341] width 314 height 11
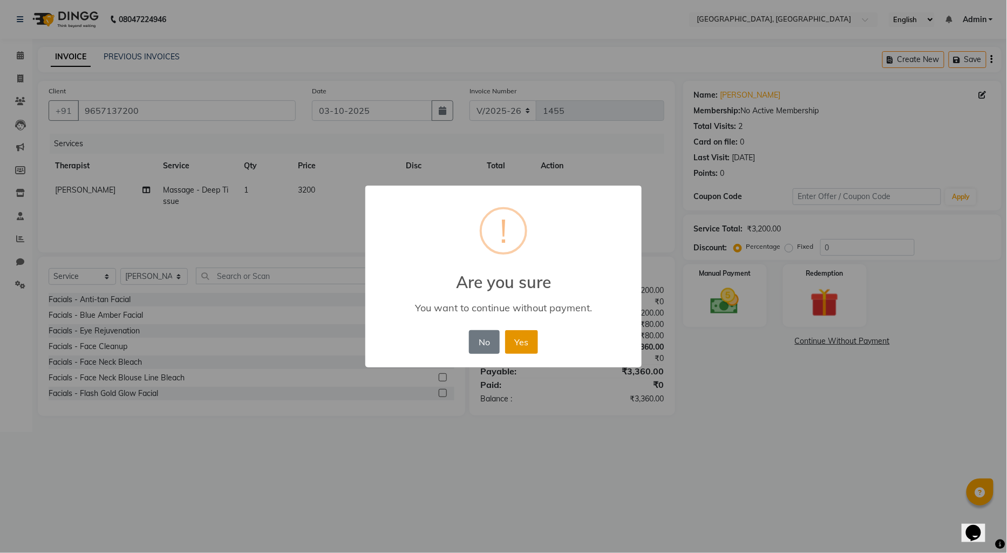
click at [518, 344] on button "Yes" at bounding box center [521, 342] width 33 height 24
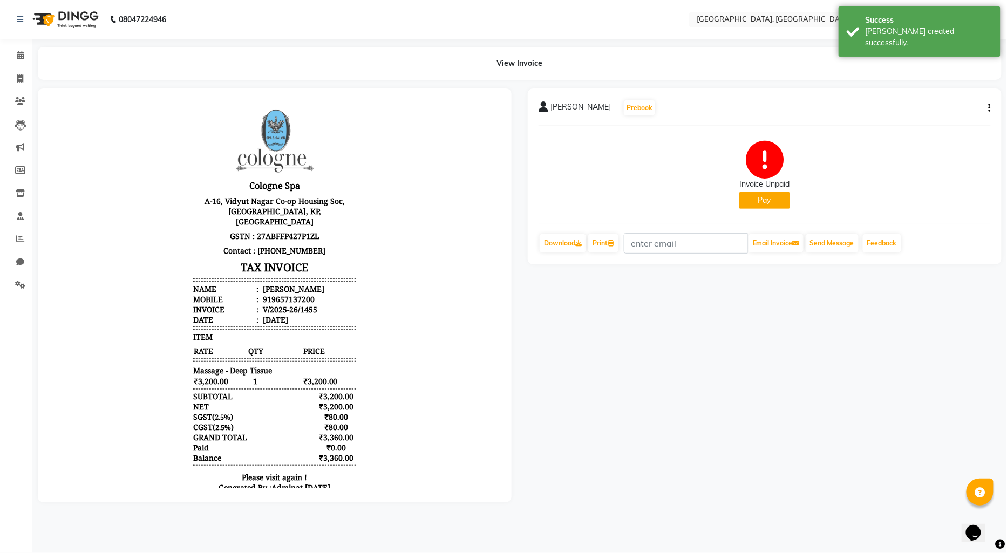
click at [750, 197] on button "Pay" at bounding box center [765, 200] width 51 height 17
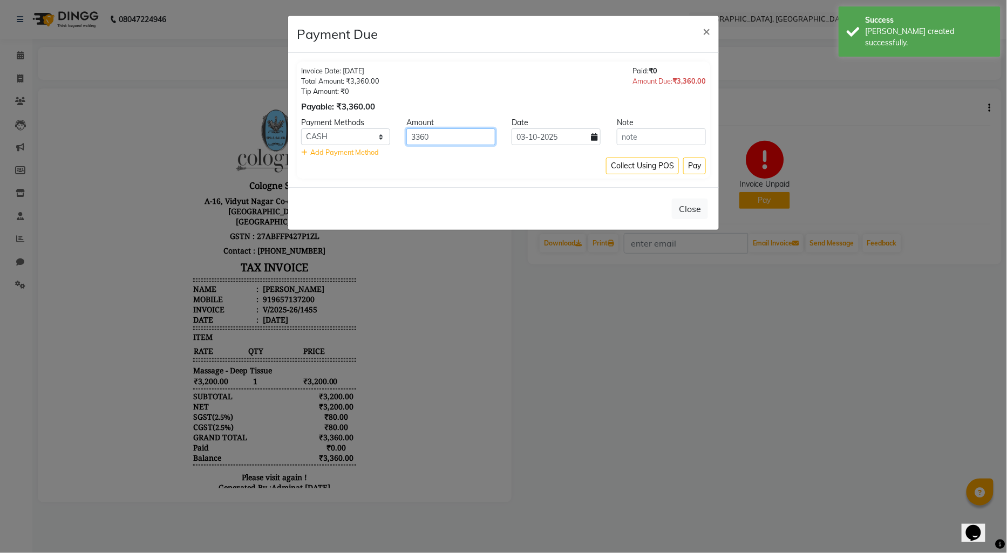
click at [441, 138] on input "3360" at bounding box center [451, 136] width 89 height 17
type input "3000"
click at [688, 165] on button "Pay" at bounding box center [695, 166] width 23 height 17
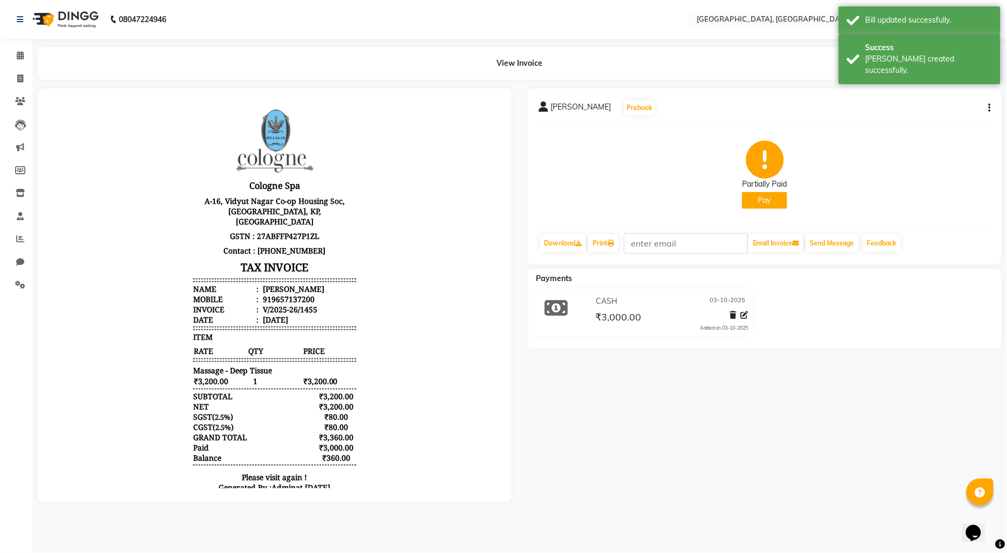
click at [759, 193] on button "Pay" at bounding box center [764, 200] width 45 height 17
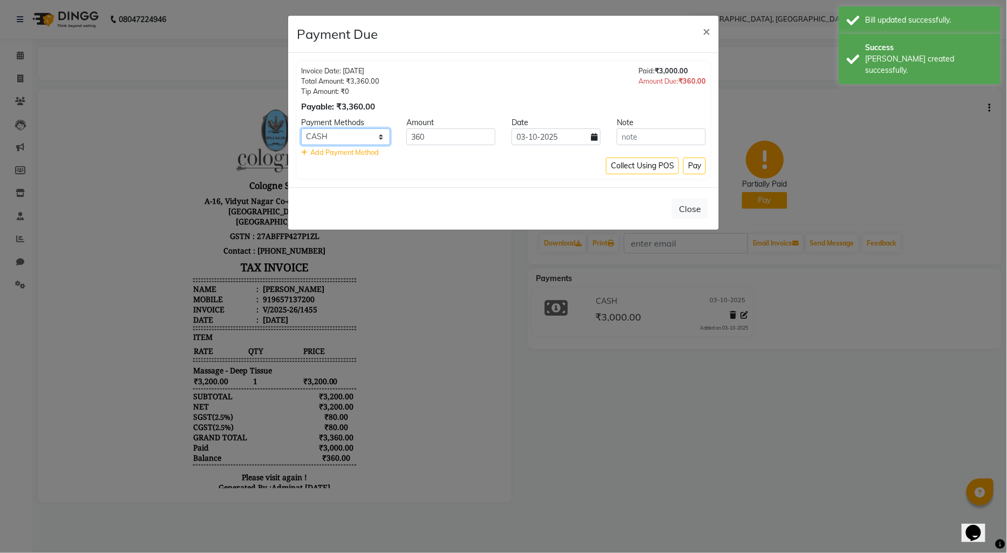
click at [382, 139] on select "CASH CARD ONLINE CUSTOM GPay PayTM PhonePe UPI NearBuy Loan BharatPay Cheque Mo…" at bounding box center [345, 136] width 89 height 17
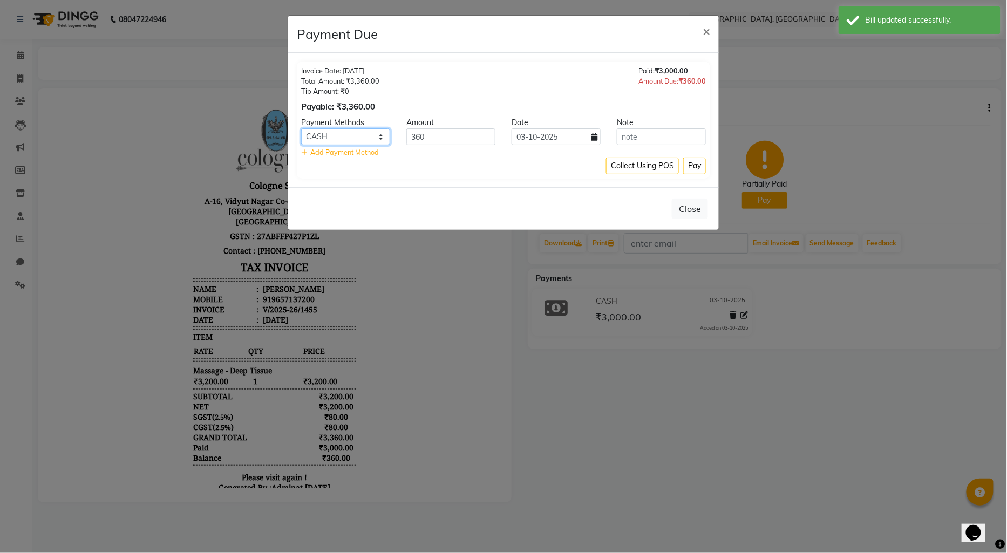
select select "8"
click at [301, 128] on select "CASH CARD ONLINE CUSTOM GPay PayTM PhonePe UPI NearBuy Loan BharatPay Cheque Mo…" at bounding box center [345, 136] width 89 height 17
click at [693, 165] on button "Pay" at bounding box center [695, 166] width 23 height 17
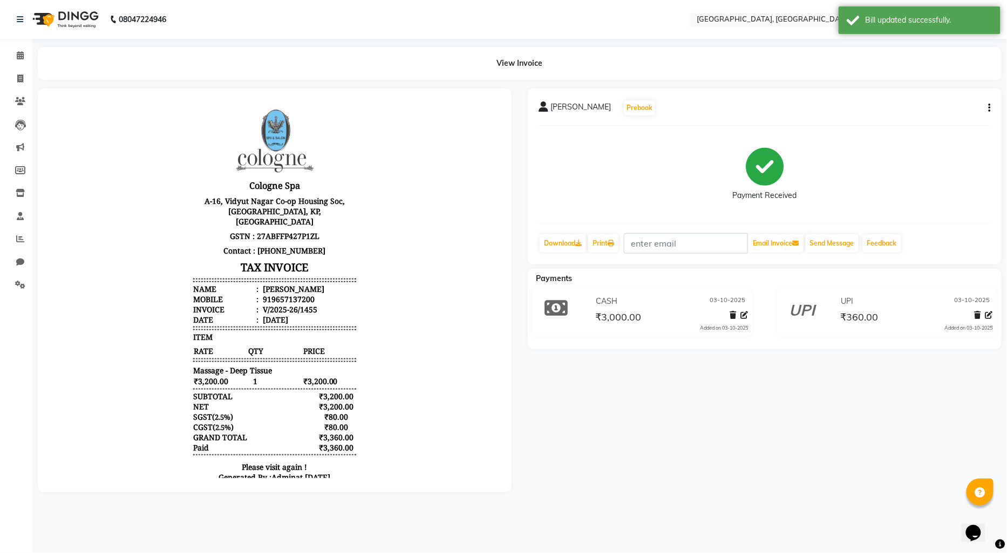
select select "575"
select select "service"
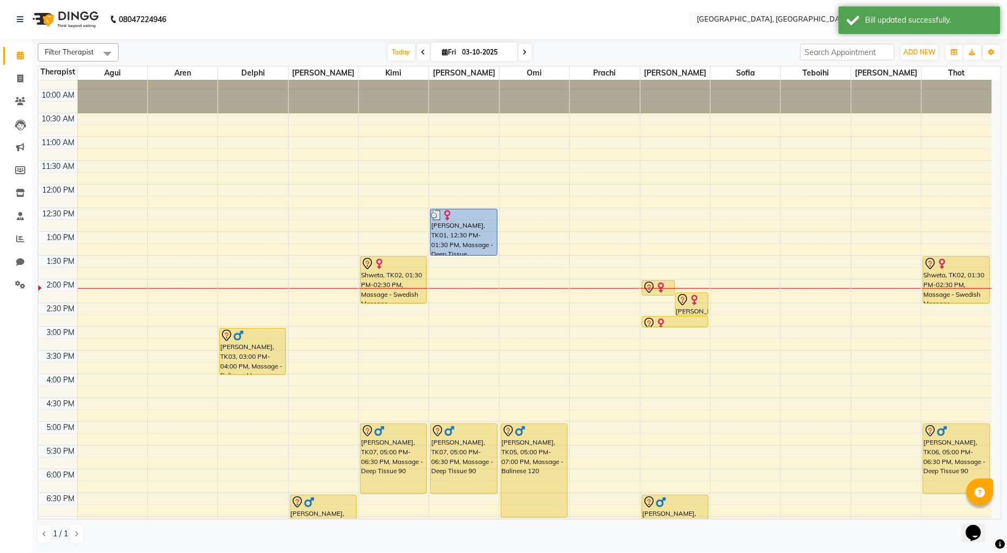
scroll to position [60, 0]
